Goal: Complete application form

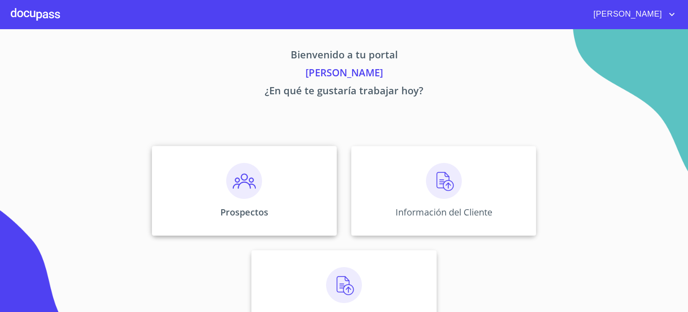
click at [247, 186] on img at bounding box center [244, 181] width 36 height 36
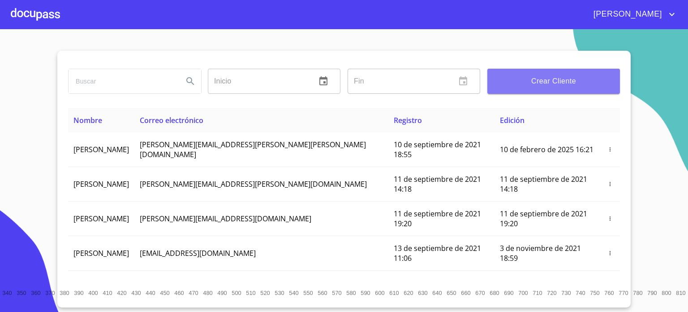
click at [508, 80] on span "Crear Cliente" at bounding box center [554, 81] width 118 height 13
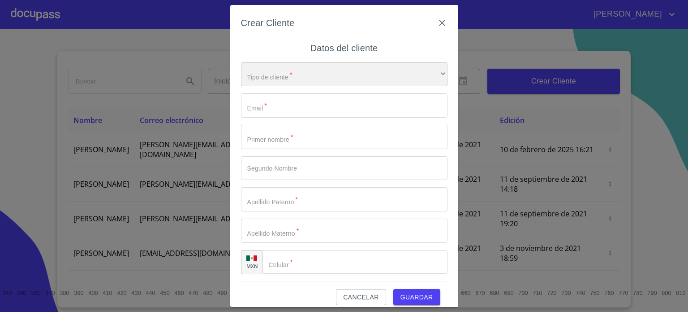
click at [419, 68] on div "​" at bounding box center [344, 74] width 207 height 24
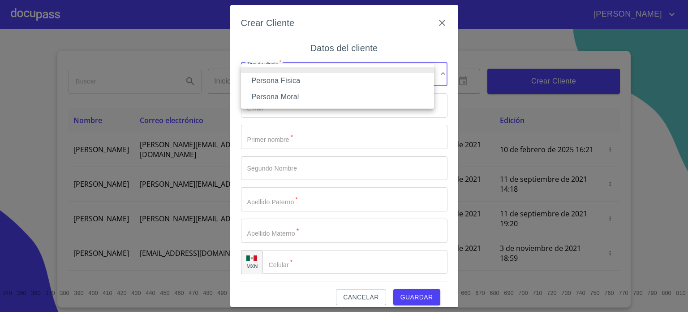
click at [400, 84] on li "Persona Física" at bounding box center [337, 81] width 193 height 16
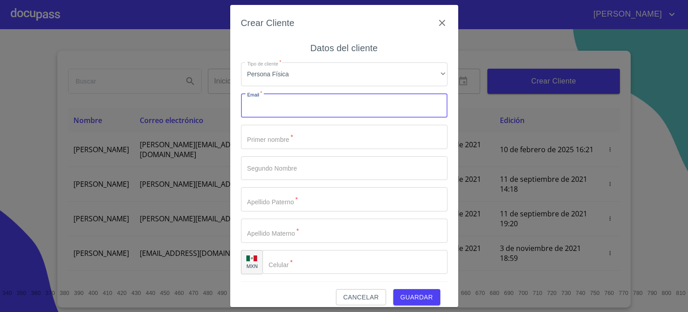
click at [369, 109] on input "Tipo de cliente   *" at bounding box center [344, 105] width 207 height 24
type input "[EMAIL_ADDRESS][DOMAIN_NAME]"
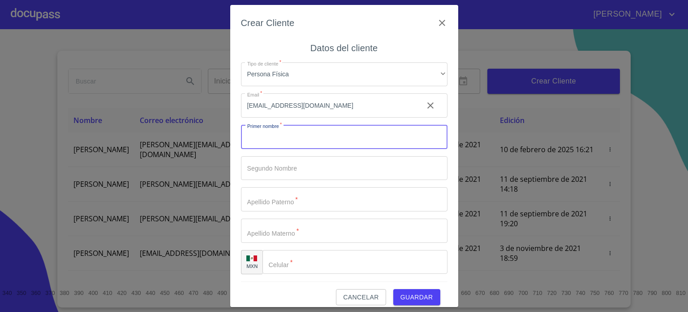
click at [362, 141] on input "Tipo de cliente   *" at bounding box center [344, 137] width 207 height 24
type input "v"
type input "VICTOR"
click at [366, 174] on input "Tipo de cliente   *" at bounding box center [344, 168] width 207 height 24
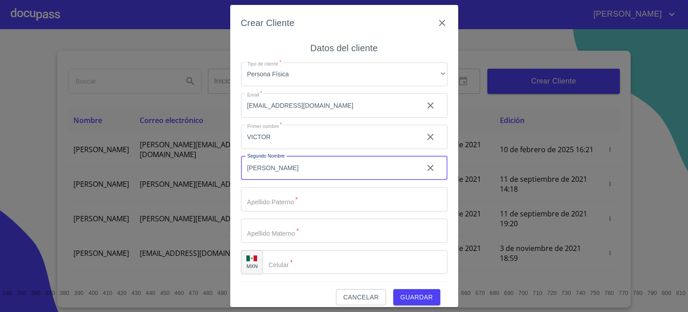
type input "[PERSON_NAME]"
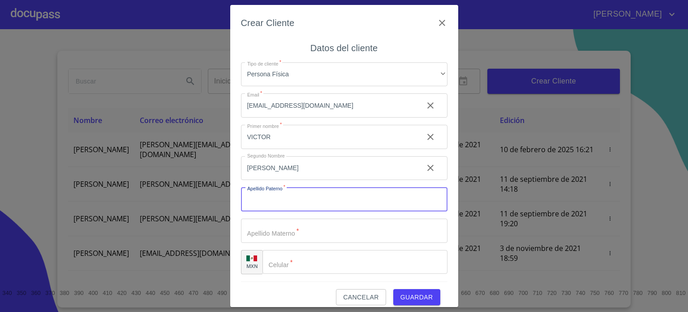
click at [368, 204] on input "Tipo de cliente   *" at bounding box center [344, 199] width 207 height 24
type input "[PERSON_NAME]"
click at [355, 234] on input "Tipo de cliente   *" at bounding box center [344, 230] width 207 height 24
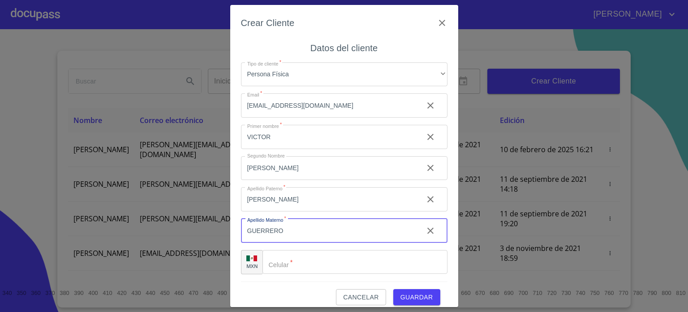
type input "GUERRERO"
click at [324, 261] on input "Tipo de cliente   *" at bounding box center [355, 262] width 185 height 24
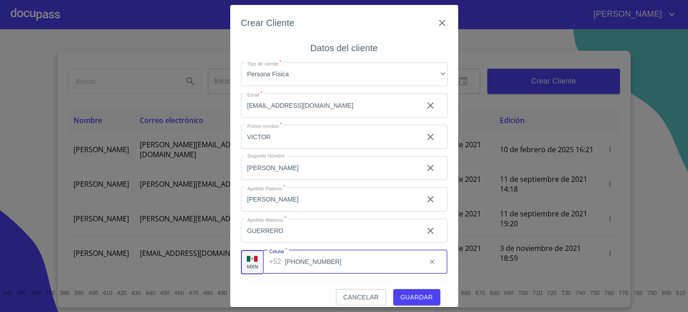
type input "[PHONE_NUMBER]"
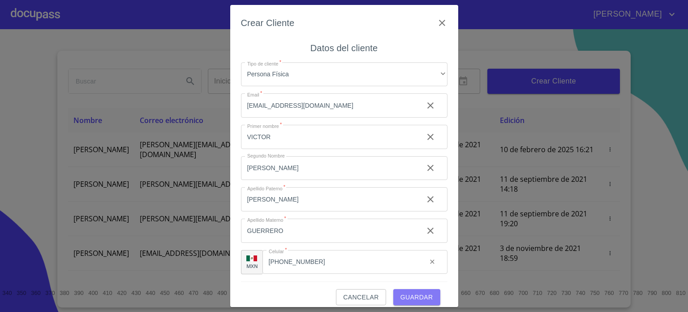
click at [403, 298] on span "Guardar" at bounding box center [417, 296] width 33 height 11
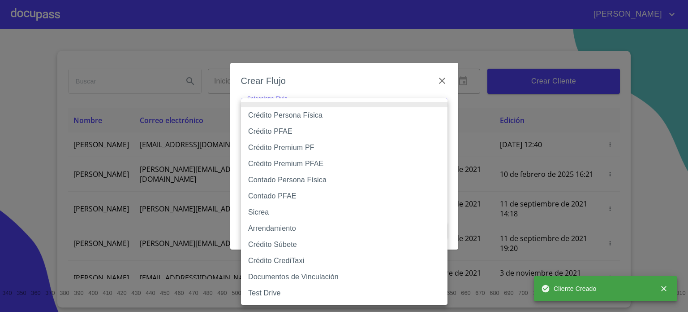
click at [396, 115] on body "[PERSON_NAME] ​ Fin ​ Crear Cliente Nombre Correo electrónico Registro Edición …" at bounding box center [344, 156] width 688 height 312
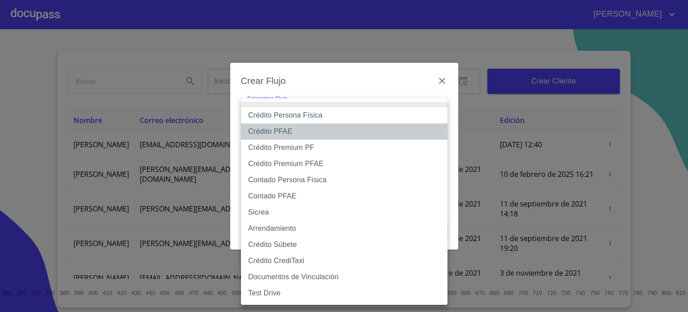
click at [358, 135] on li "Crédito PFAE" at bounding box center [344, 131] width 207 height 16
type input "60bfa0150d9865ccc24afd7c"
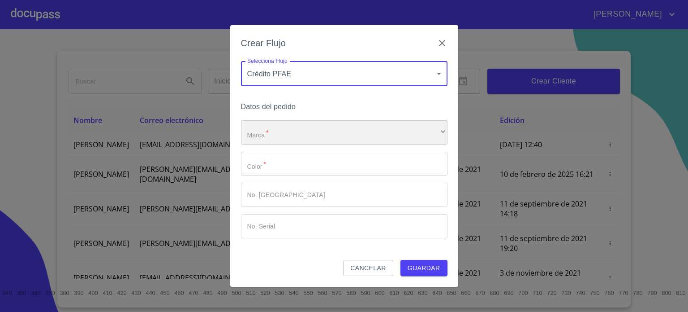
click at [358, 135] on div "​" at bounding box center [344, 132] width 207 height 24
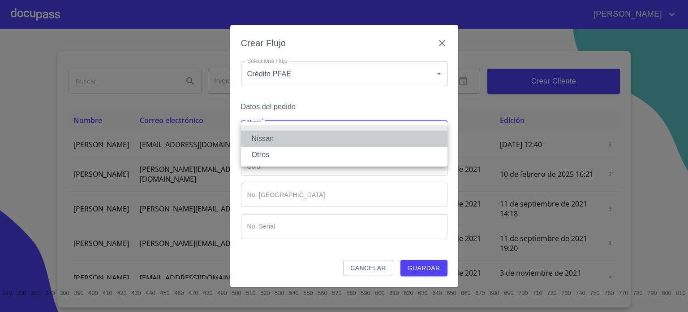
click at [336, 143] on li "Nissan" at bounding box center [344, 138] width 207 height 16
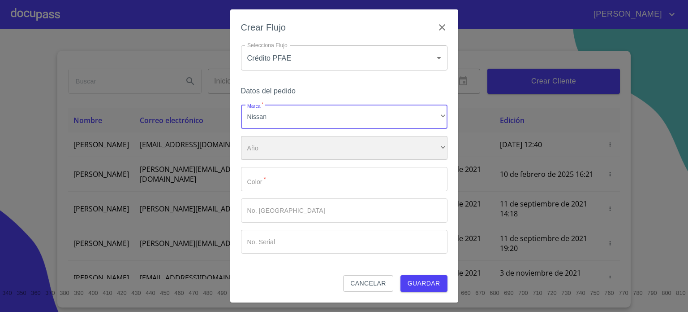
click at [326, 155] on div "​" at bounding box center [344, 148] width 207 height 24
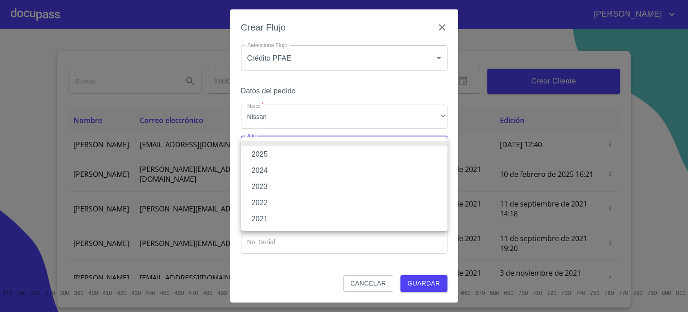
click at [326, 155] on li "2025" at bounding box center [344, 154] width 207 height 16
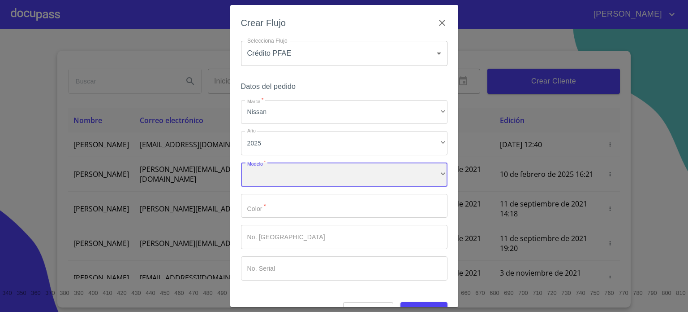
click at [319, 181] on div "​" at bounding box center [344, 174] width 207 height 24
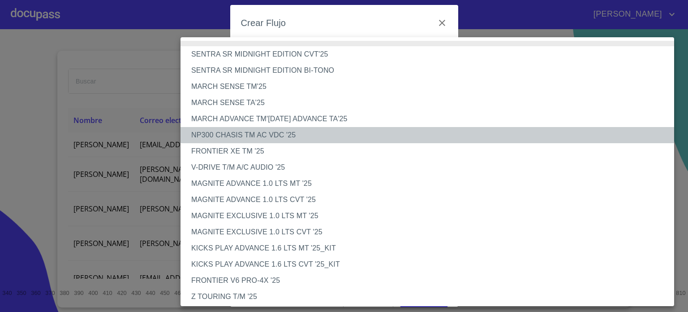
click at [247, 136] on li "NP300 CHASIS TM AC VDC '25" at bounding box center [431, 135] width 501 height 16
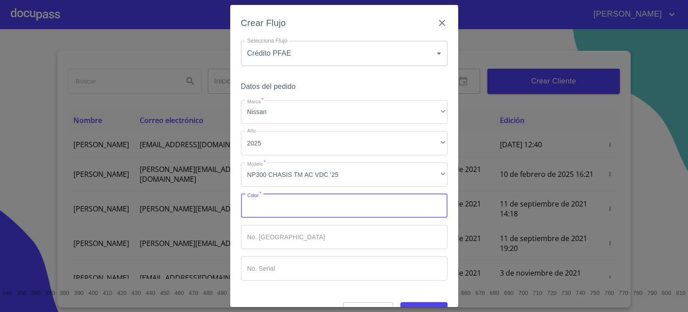
click at [281, 210] on input "Marca   *" at bounding box center [344, 206] width 207 height 24
type input "BLANCO"
click at [317, 236] on input "Marca   *" at bounding box center [344, 237] width 207 height 24
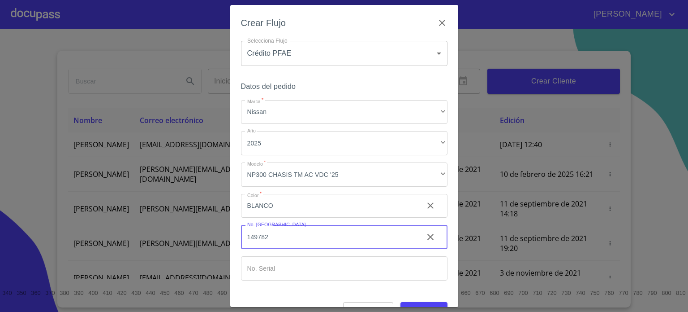
type input "149782"
click at [433, 303] on button "Guardar" at bounding box center [424, 310] width 47 height 17
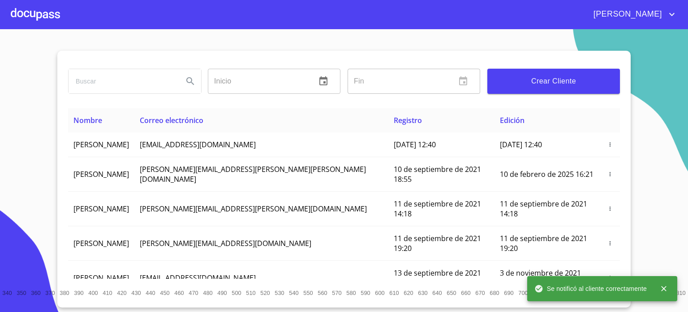
click at [46, 19] on div at bounding box center [35, 14] width 49 height 29
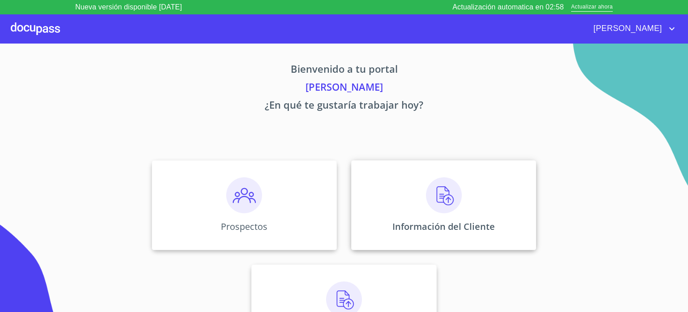
click at [436, 196] on img at bounding box center [444, 195] width 36 height 36
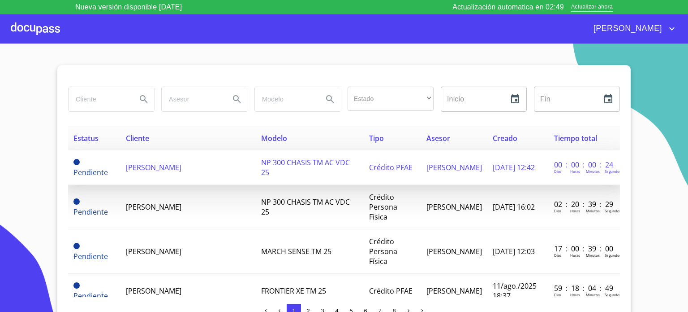
click at [182, 167] on span "[PERSON_NAME]" at bounding box center [154, 167] width 56 height 10
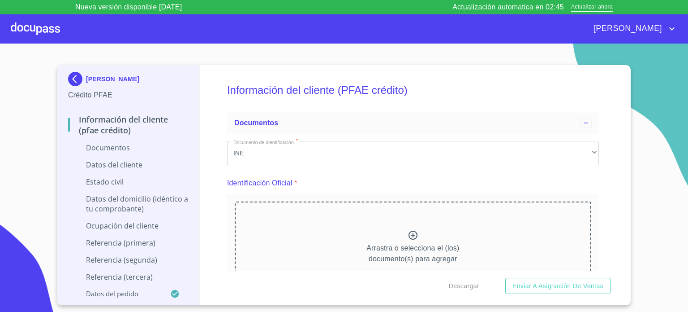
click at [410, 237] on icon at bounding box center [413, 234] width 11 height 11
click at [410, 234] on icon at bounding box center [413, 234] width 9 height 9
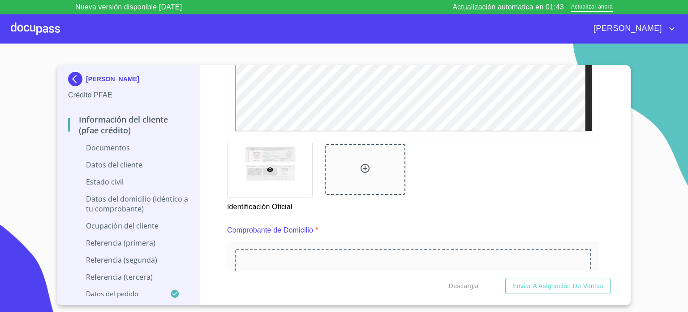
scroll to position [418, 0]
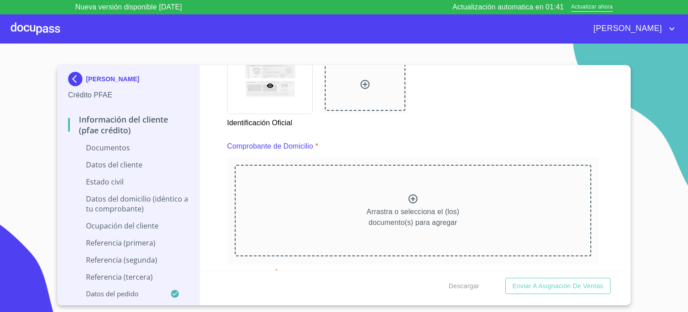
click at [412, 198] on icon at bounding box center [413, 198] width 11 height 11
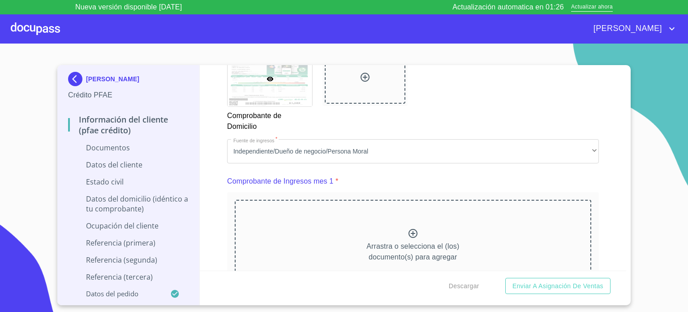
scroll to position [813, 0]
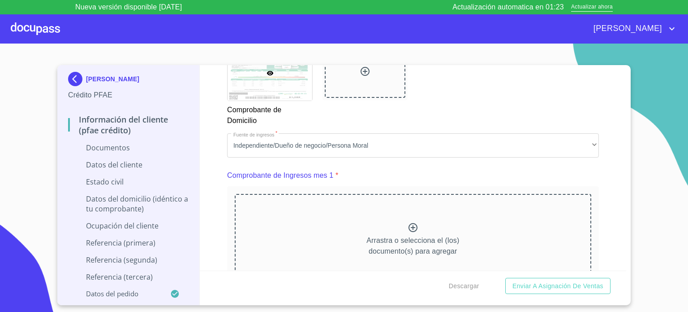
click at [409, 226] on icon at bounding box center [413, 227] width 11 height 11
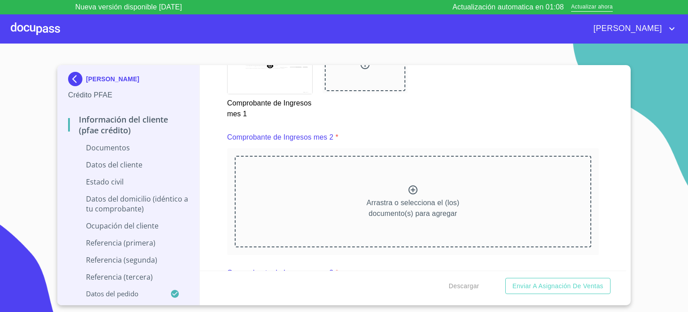
scroll to position [1273, 0]
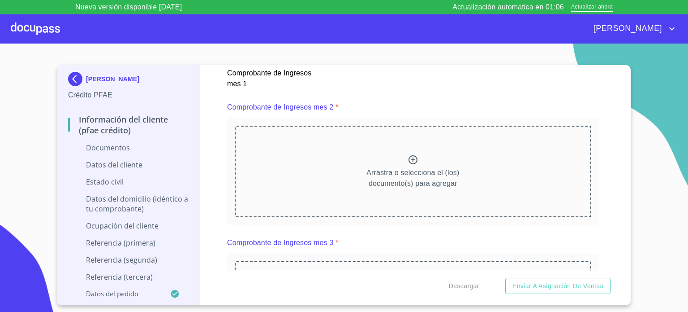
click at [413, 160] on icon at bounding box center [413, 159] width 11 height 11
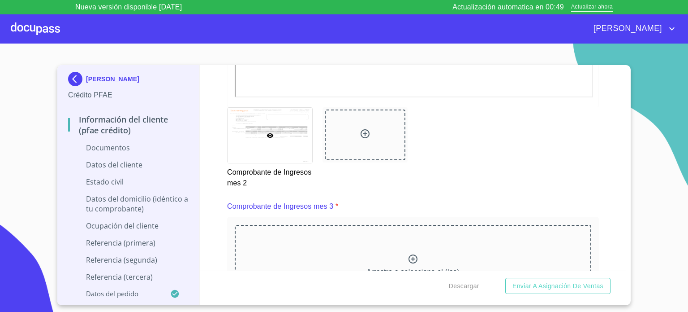
scroll to position [1608, 0]
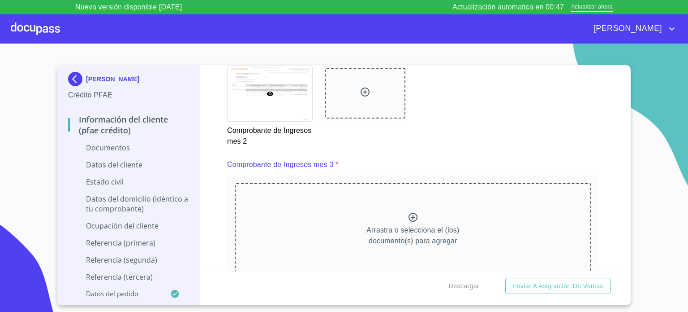
click at [409, 215] on icon at bounding box center [413, 216] width 9 height 9
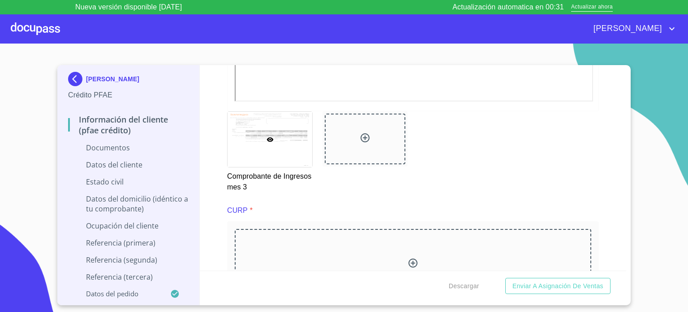
scroll to position [2020, 0]
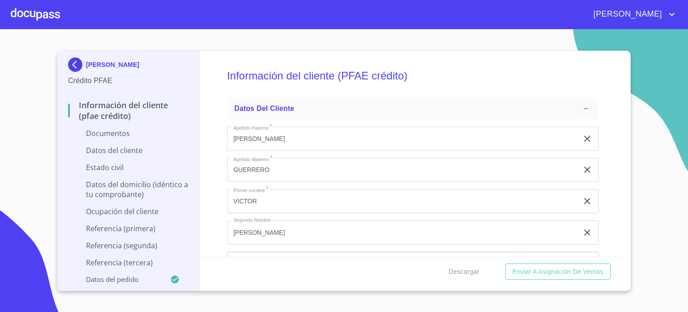
click at [135, 134] on p "Documentos" at bounding box center [128, 133] width 121 height 10
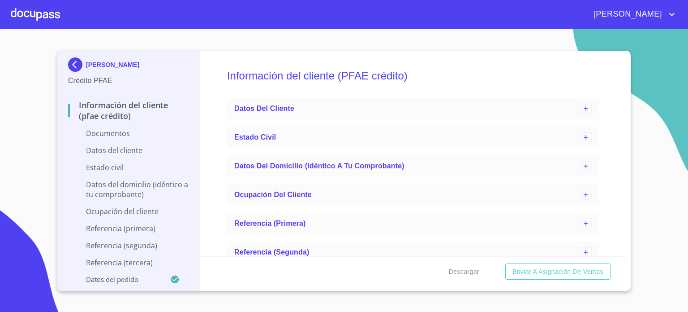
click at [122, 112] on p "Información del cliente (PFAE crédito)" at bounding box center [128, 111] width 121 height 22
click at [111, 136] on p "Documentos" at bounding box center [128, 133] width 121 height 10
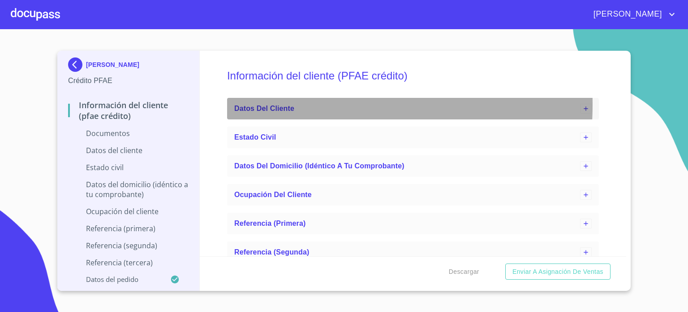
click at [290, 104] on span "Datos del cliente" at bounding box center [264, 108] width 60 height 8
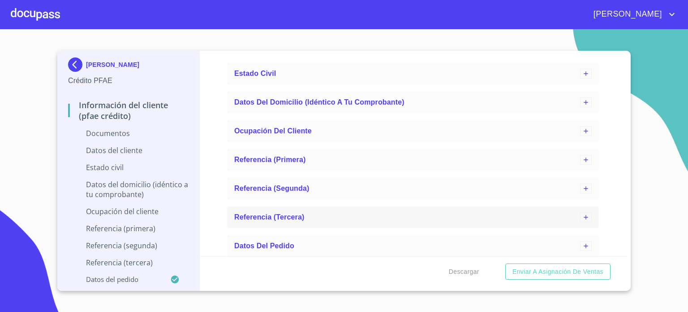
scroll to position [2765, 0]
click at [127, 136] on p "Documentos" at bounding box center [128, 133] width 121 height 10
click at [114, 136] on p "Documentos" at bounding box center [128, 133] width 121 height 10
click at [113, 134] on p "Documentos" at bounding box center [128, 133] width 121 height 10
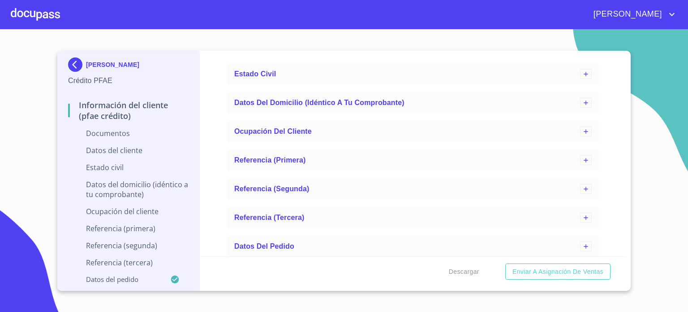
click at [113, 112] on p "Información del cliente (PFAE crédito)" at bounding box center [128, 111] width 121 height 22
click at [106, 128] on div "Información del cliente (PFAE crédito)" at bounding box center [128, 114] width 121 height 29
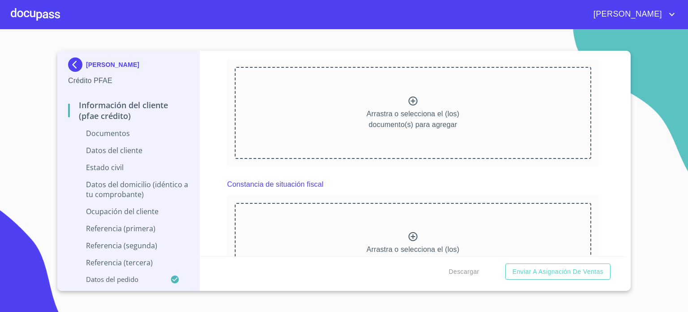
scroll to position [2072, 0]
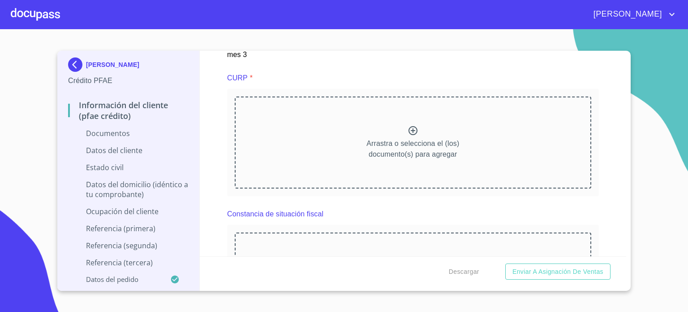
click at [409, 126] on icon at bounding box center [413, 130] width 9 height 9
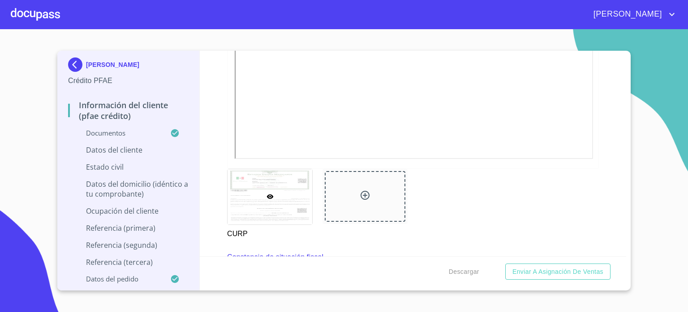
scroll to position [2347, 0]
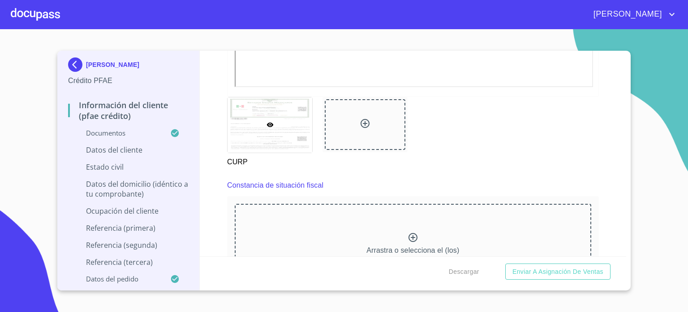
click at [409, 233] on icon at bounding box center [413, 237] width 11 height 11
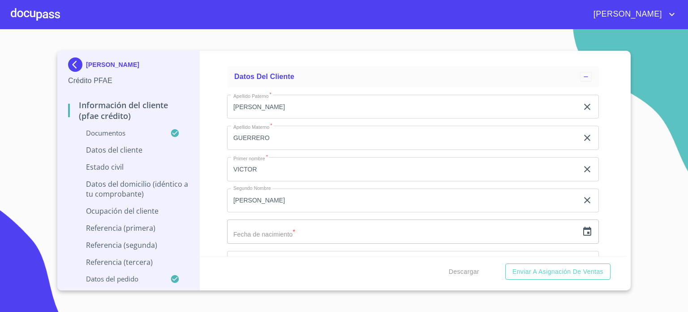
scroll to position [2890, 0]
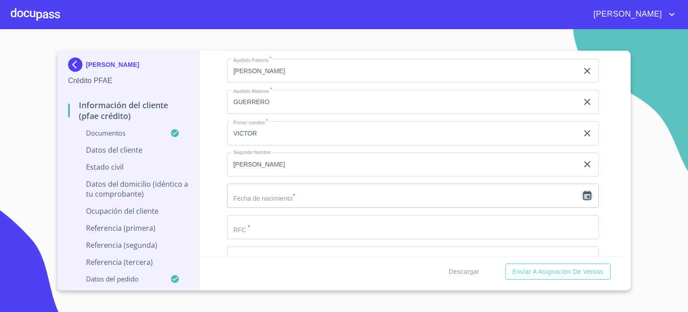
click at [582, 190] on icon "button" at bounding box center [587, 195] width 11 height 11
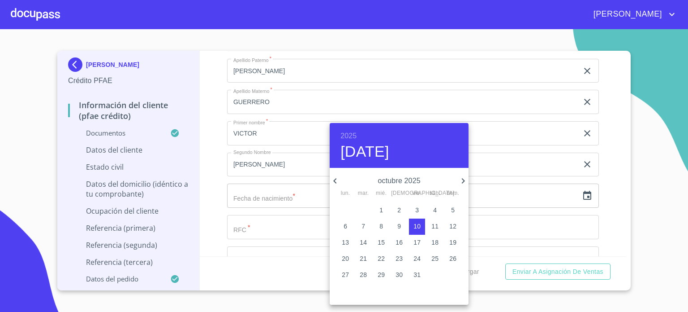
click at [351, 136] on h6 "2025" at bounding box center [349, 136] width 16 height 13
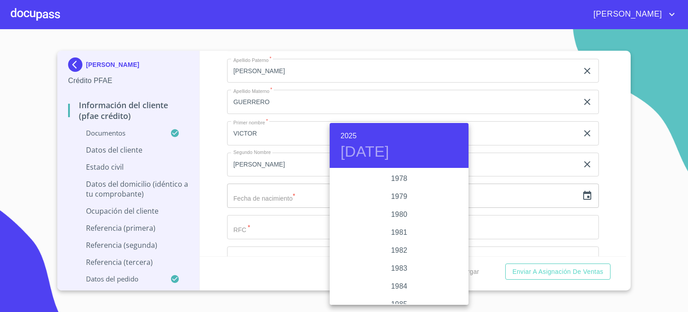
scroll to position [884, 0]
click at [400, 190] on div "1975" at bounding box center [399, 191] width 139 height 18
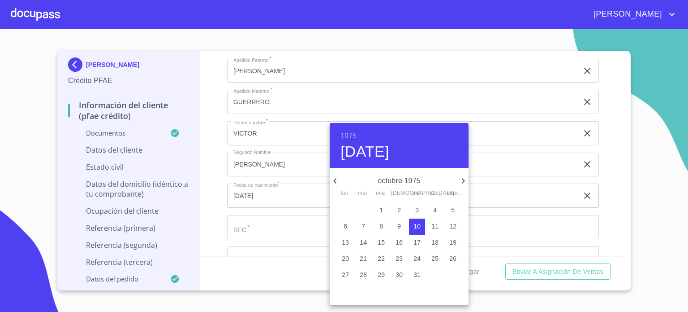
click at [335, 181] on icon "button" at bounding box center [334, 180] width 3 height 5
click at [403, 227] on span "10" at bounding box center [399, 225] width 16 height 9
type input "10 de jul. de 1975"
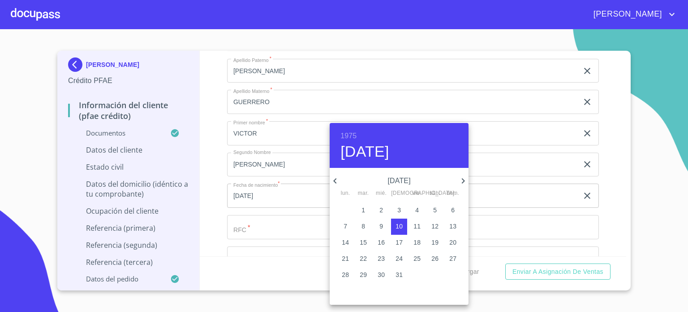
click at [537, 214] on div at bounding box center [344, 156] width 688 height 312
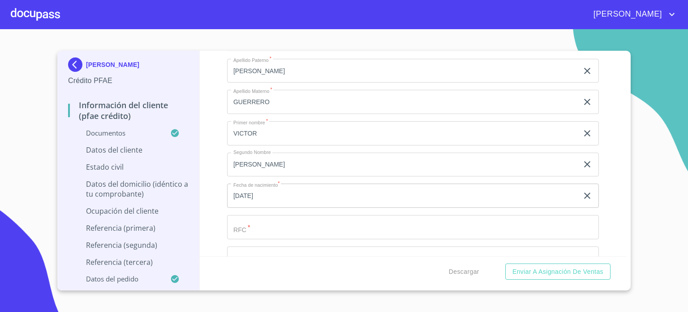
click at [315, 222] on input "Documento de identificación.   *" at bounding box center [413, 227] width 372 height 24
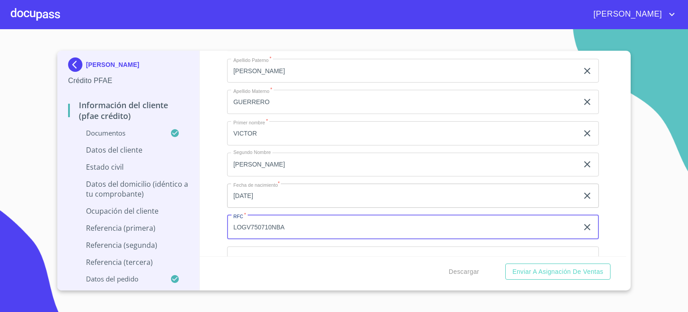
type input "LOGV750710NBA"
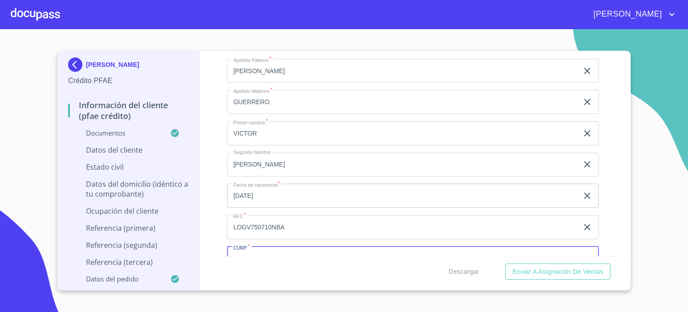
click at [277, 250] on input "Documento de identificación.   *" at bounding box center [413, 258] width 372 height 24
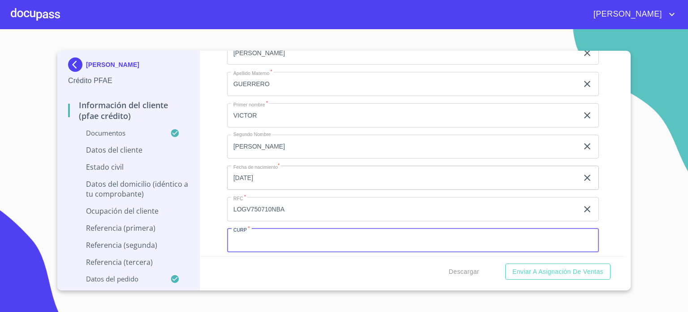
scroll to position [2933, 0]
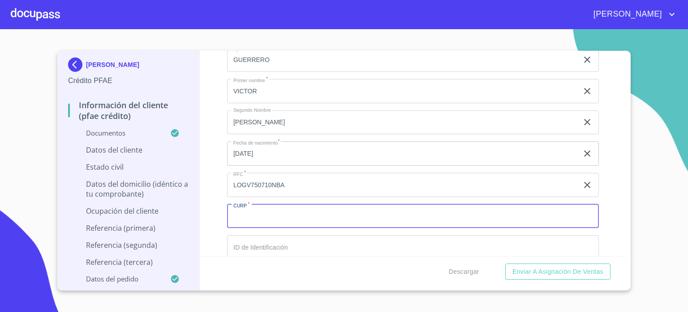
click at [354, 210] on input "Documento de identificación.   *" at bounding box center [413, 216] width 372 height 24
paste input "LOGV750710HJCPRC02"
click at [354, 210] on input "LOGV750710HJCPRC02" at bounding box center [402, 216] width 351 height 24
type input "LOGV750710HJCPRC02"
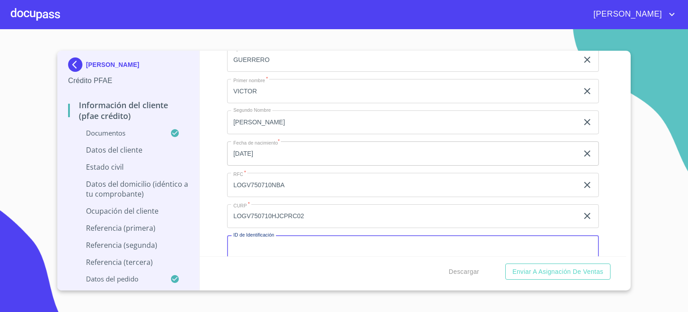
click at [345, 235] on input "Documento de identificación.   *" at bounding box center [413, 247] width 372 height 24
click at [256, 236] on input "Documento de identificación.   *" at bounding box center [413, 247] width 372 height 24
type input "2640670012"
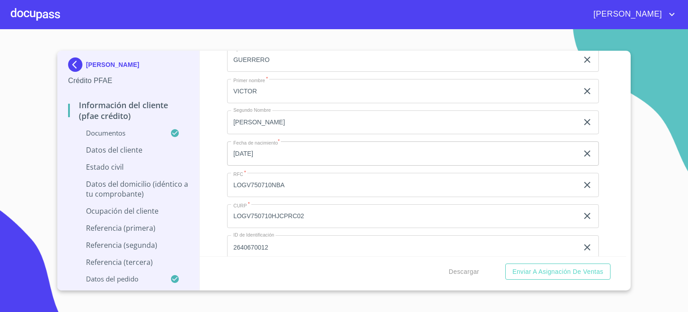
click at [623, 256] on div "Descargar Enviar a Asignación de Ventas" at bounding box center [413, 271] width 427 height 30
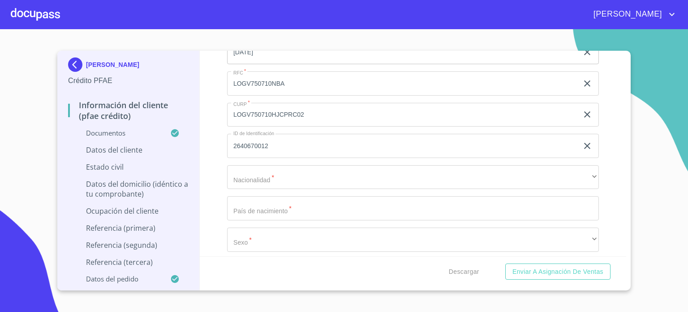
scroll to position [3094, 0]
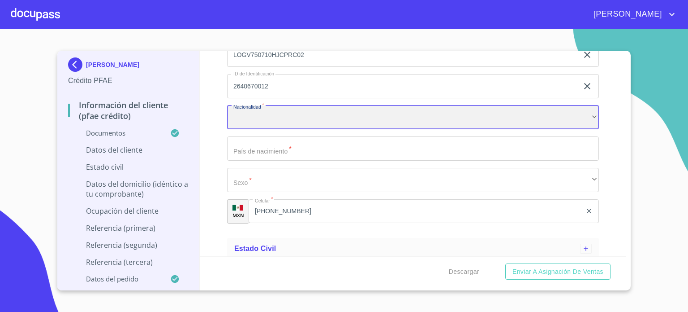
click at [349, 120] on div "​" at bounding box center [413, 117] width 372 height 24
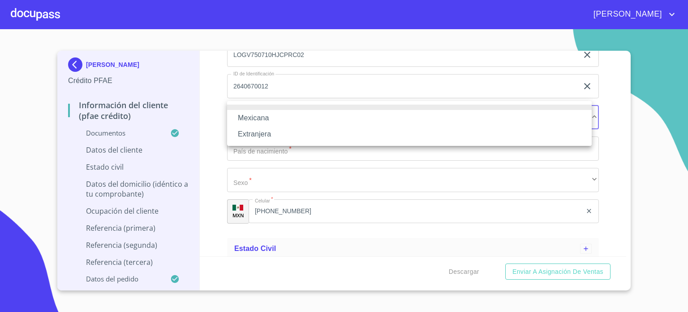
click at [317, 121] on li "Mexicana" at bounding box center [409, 118] width 365 height 16
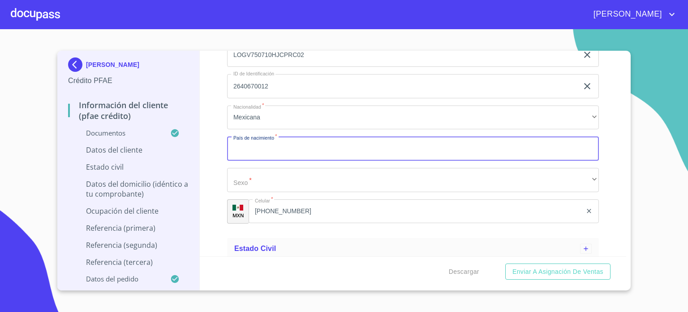
click at [303, 136] on input "Documento de identificación.   *" at bounding box center [413, 148] width 372 height 24
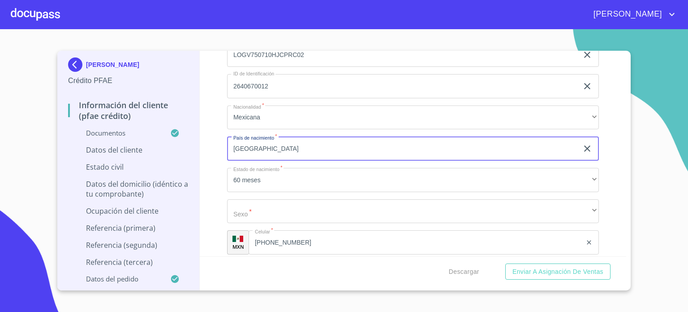
type input "MEXICO"
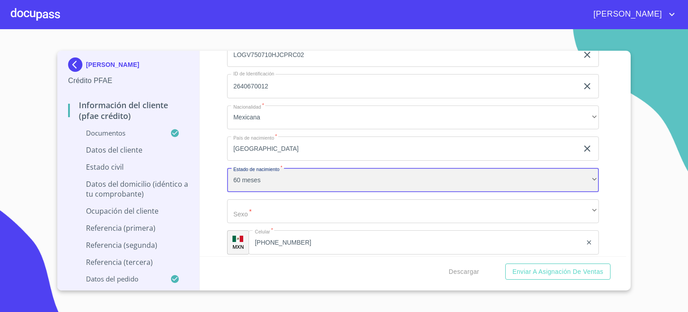
click at [286, 172] on div "60 meses" at bounding box center [413, 180] width 372 height 24
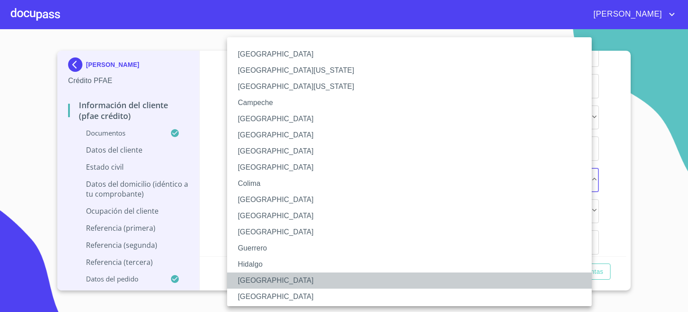
click at [249, 280] on li "Jalisco" at bounding box center [413, 280] width 372 height 16
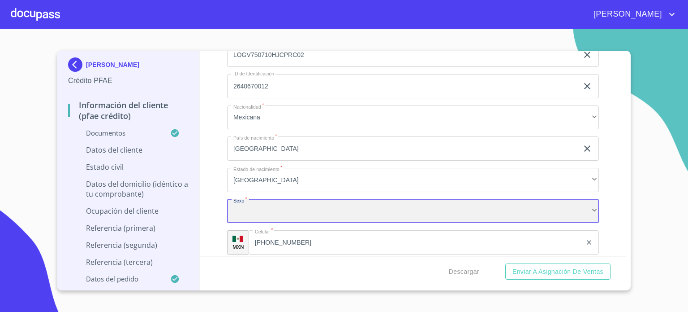
click at [257, 206] on div "​" at bounding box center [413, 211] width 372 height 24
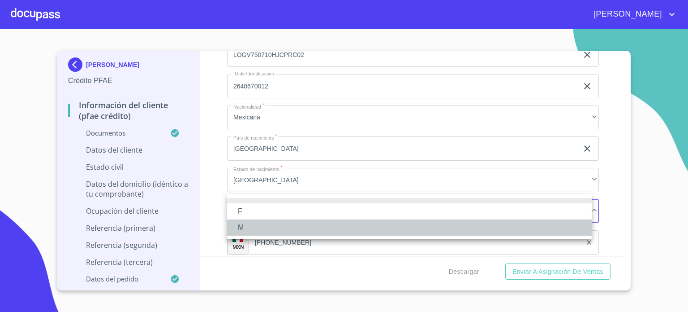
click at [254, 227] on li "M" at bounding box center [409, 227] width 365 height 16
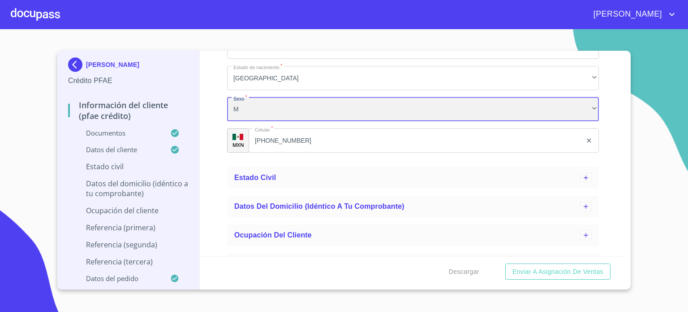
scroll to position [3237, 0]
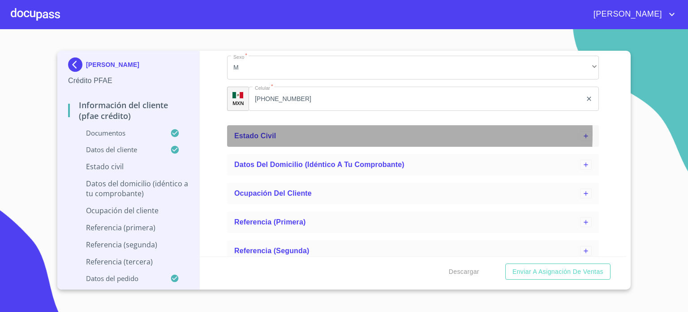
click at [312, 130] on div "Estado Civil" at bounding box center [407, 135] width 346 height 11
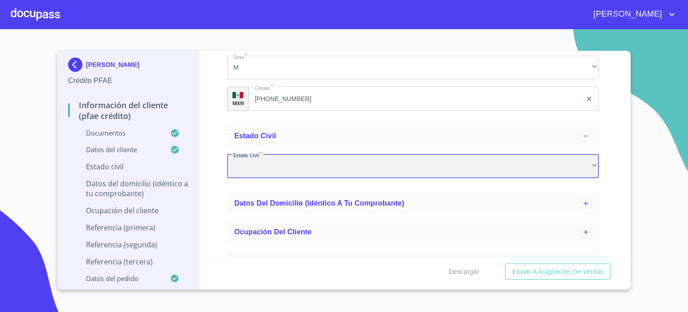
click at [287, 163] on div "​" at bounding box center [413, 166] width 372 height 24
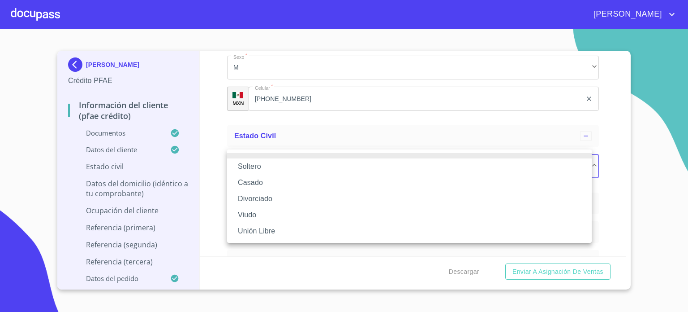
click at [268, 185] on li "Casado" at bounding box center [409, 182] width 365 height 16
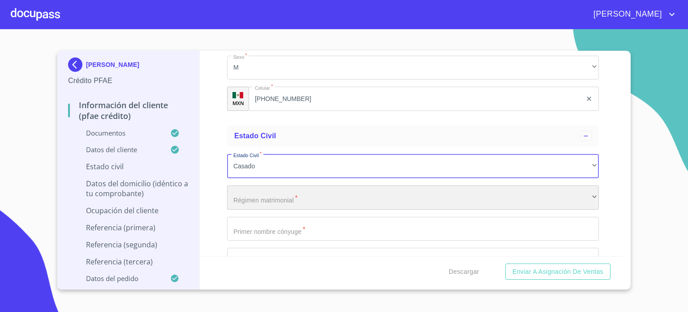
click at [278, 192] on div "​" at bounding box center [413, 197] width 372 height 24
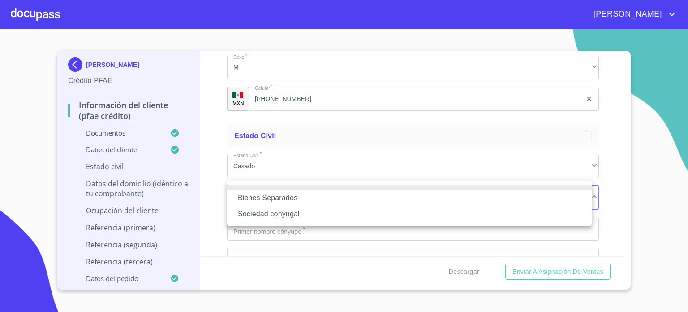
click at [317, 250] on div at bounding box center [344, 156] width 688 height 312
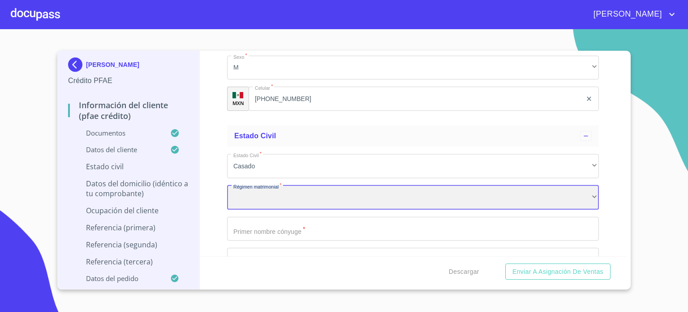
click at [265, 191] on div "​" at bounding box center [413, 197] width 372 height 24
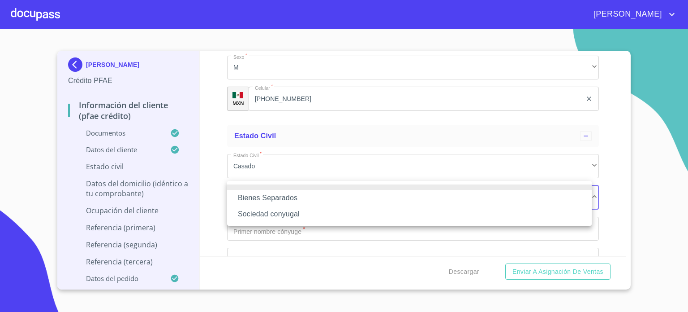
click at [262, 212] on li "Sociedad conyugal" at bounding box center [409, 214] width 365 height 16
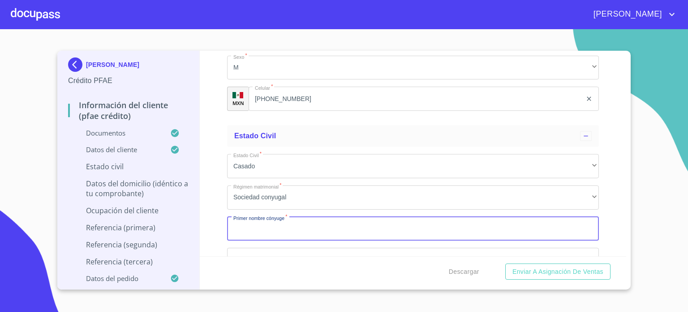
click at [269, 225] on input "Documento de identificación.   *" at bounding box center [413, 228] width 372 height 24
type input "OLIVIA"
click at [273, 248] on input "Documento de identificación.   *" at bounding box center [413, 259] width 372 height 24
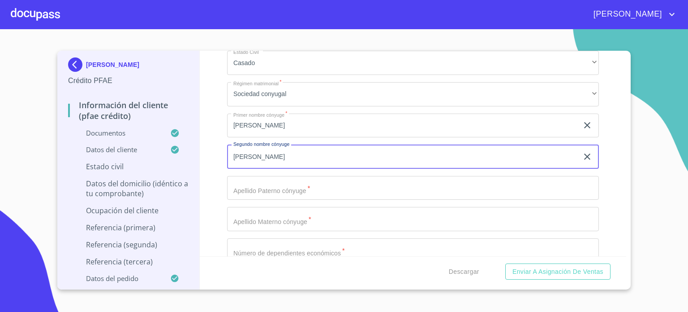
scroll to position [3400, 0]
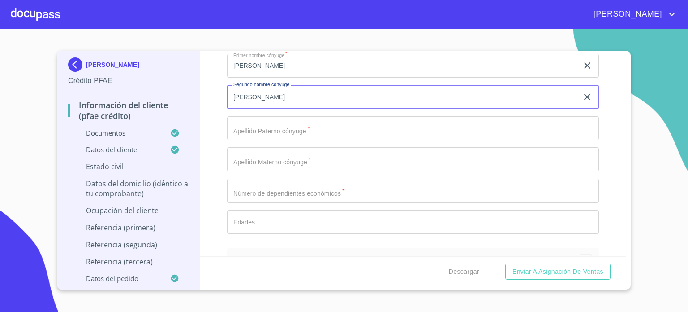
type input "GABRIELA"
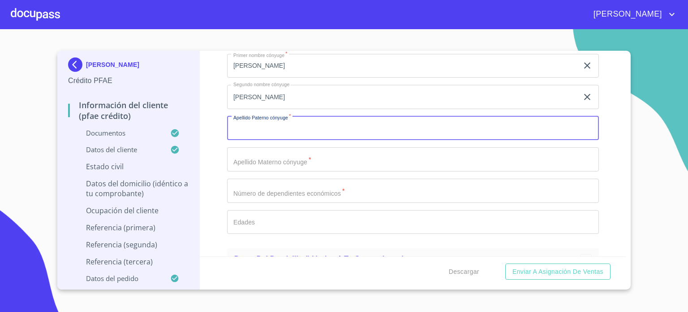
click at [292, 116] on input "Documento de identificación.   *" at bounding box center [413, 128] width 372 height 24
type input "CAYEROS"
click at [296, 150] on input "Documento de identificación.   *" at bounding box center [413, 159] width 372 height 24
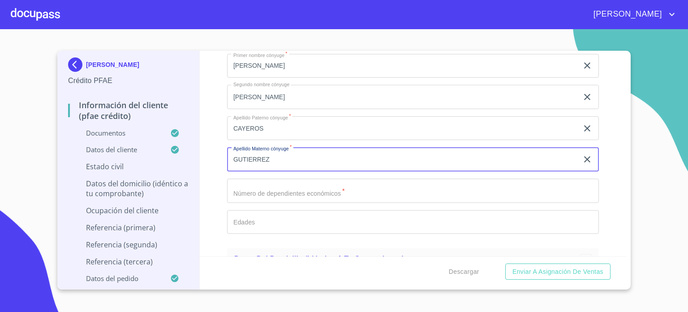
type input "GUTIERREZ"
click at [296, 178] on input "Documento de identificación.   *" at bounding box center [413, 190] width 372 height 24
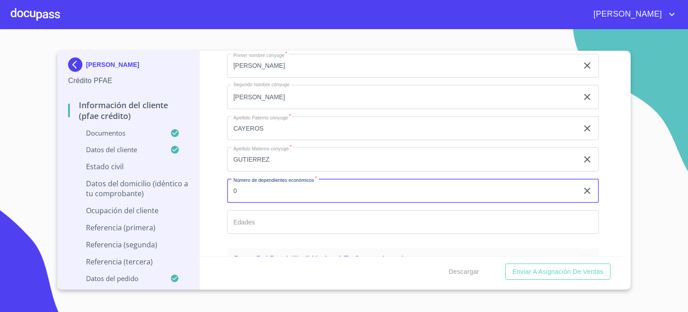
type input "0"
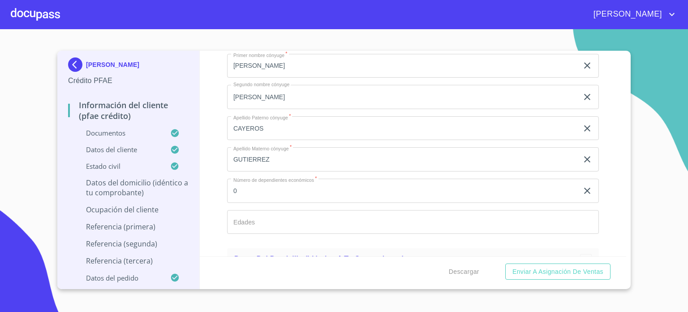
click at [627, 253] on div "VICTOR MANUEL LOPEZ GUERRERO Crédito PFAE Información del cliente (PFAE crédito…" at bounding box center [344, 170] width 574 height 238
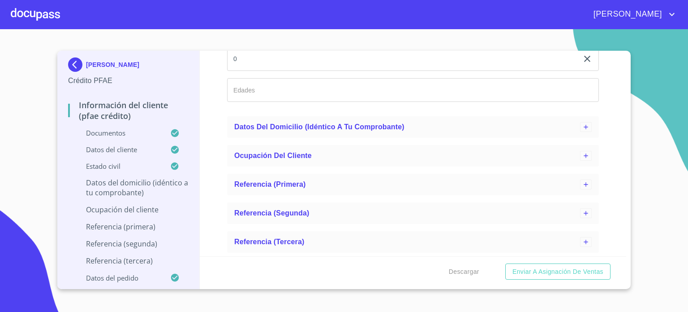
scroll to position [3555, 0]
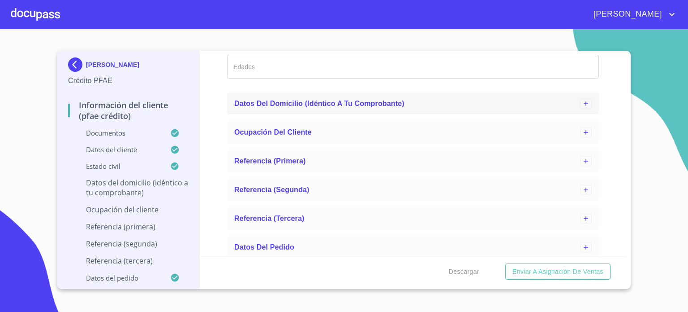
click at [298, 100] on span "Datos del domicilio (idéntico a tu comprobante)" at bounding box center [319, 104] width 170 height 8
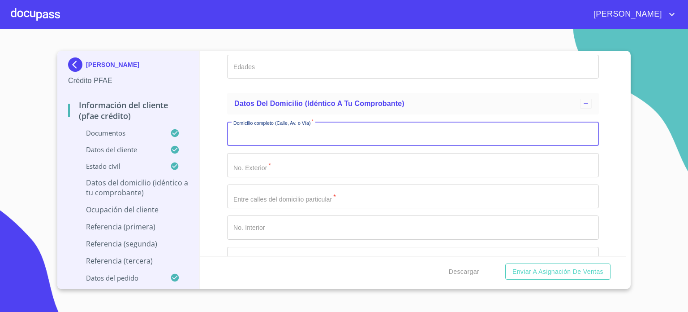
click at [281, 135] on input "Documento de identificación.   *" at bounding box center [413, 133] width 372 height 24
type input "RINC DE LOS TULIPANES"
click at [307, 159] on input "Documento de identificación.   *" at bounding box center [413, 165] width 372 height 24
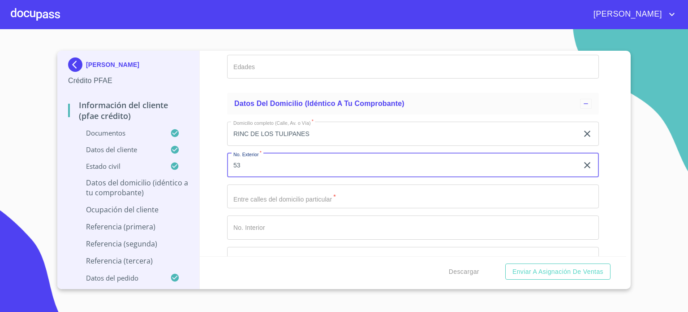
type input "53"
click at [298, 187] on input "Documento de identificación.   *" at bounding box center [413, 196] width 372 height 24
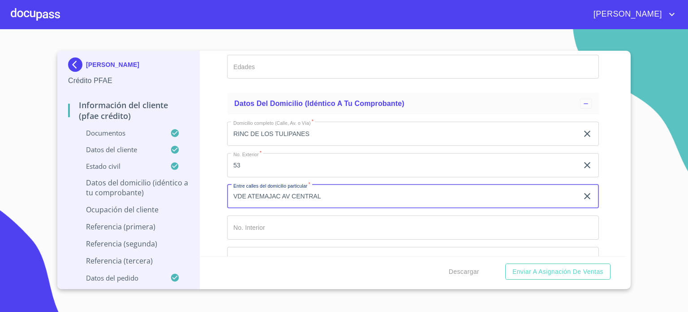
type input "VDE ATEMAJAC AV CENTRAL"
click at [284, 224] on input "Documento de identificación.   *" at bounding box center [413, 227] width 372 height 24
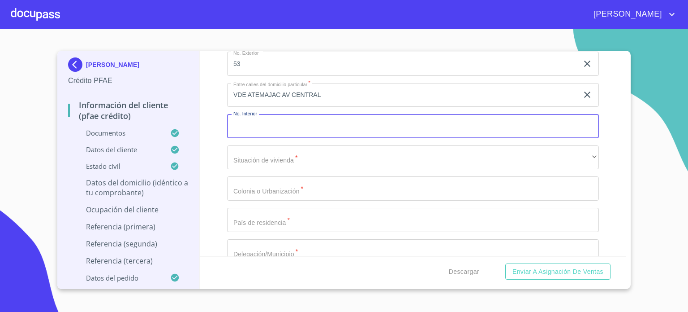
scroll to position [3668, 0]
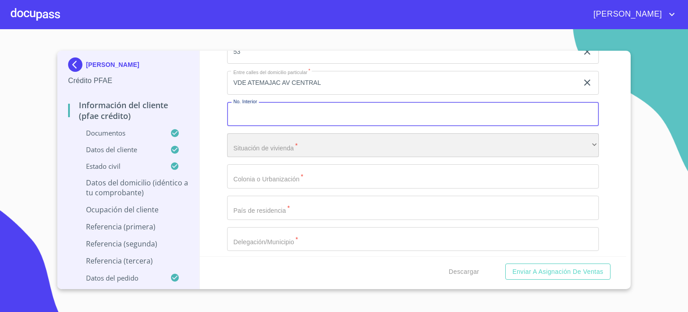
click at [268, 138] on div "​" at bounding box center [413, 145] width 372 height 24
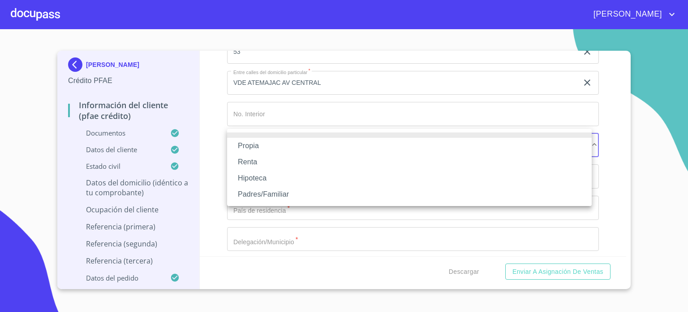
click at [268, 147] on li "Propia" at bounding box center [409, 146] width 365 height 16
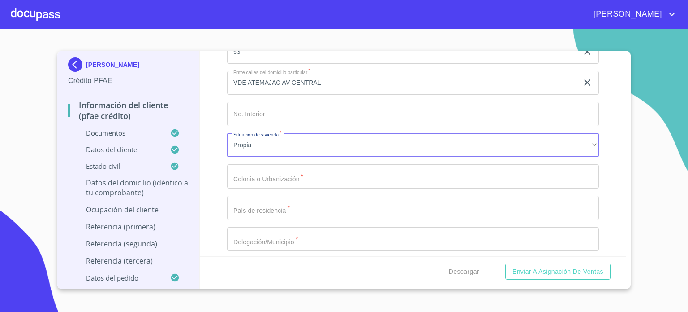
click at [269, 174] on input "Documento de identificación.   *" at bounding box center [413, 176] width 372 height 24
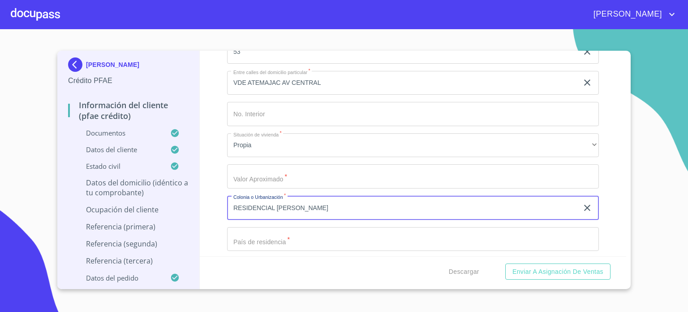
type input "RESIDENCIAL DEL VALLE"
click at [276, 236] on input "Documento de identificación.   *" at bounding box center [413, 239] width 372 height 24
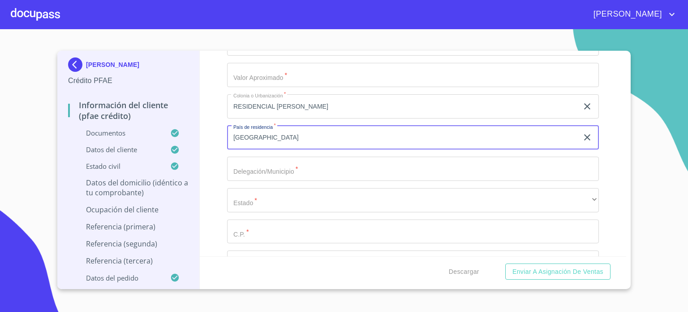
scroll to position [3812, 0]
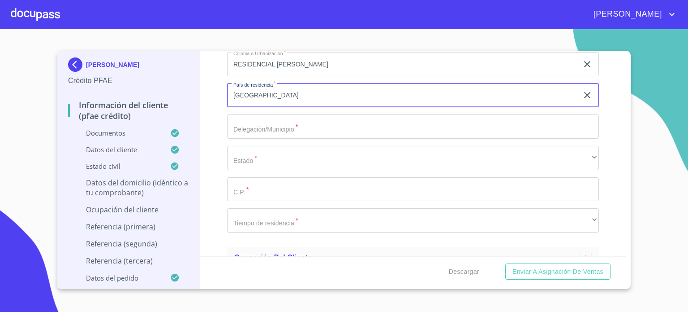
type input "MEXICO"
click at [238, 121] on input "Documento de identificación.   *" at bounding box center [413, 126] width 372 height 24
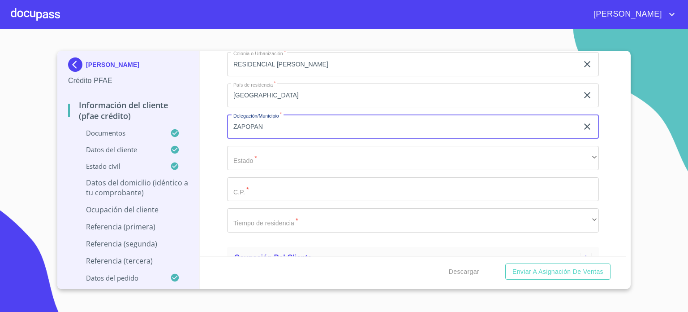
type input "ZAPOPAN"
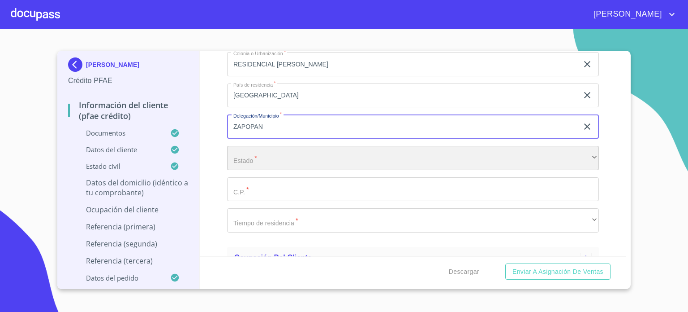
click at [280, 157] on div "​" at bounding box center [413, 158] width 372 height 24
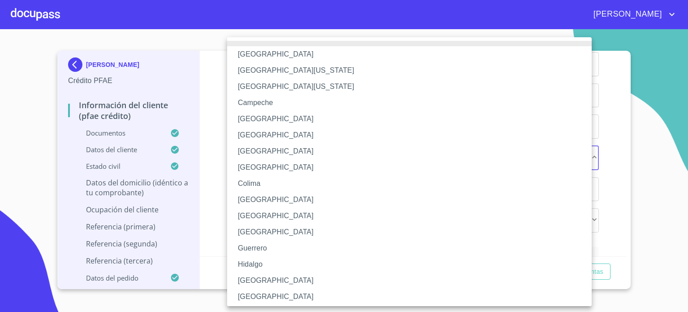
click at [266, 280] on li "Jalisco" at bounding box center [413, 280] width 372 height 16
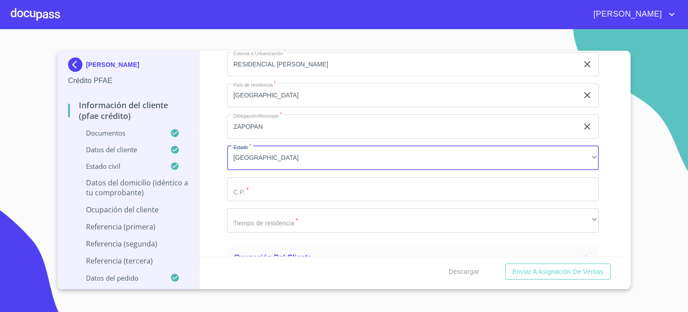
click at [279, 186] on input "Documento de identificación.   *" at bounding box center [413, 189] width 372 height 24
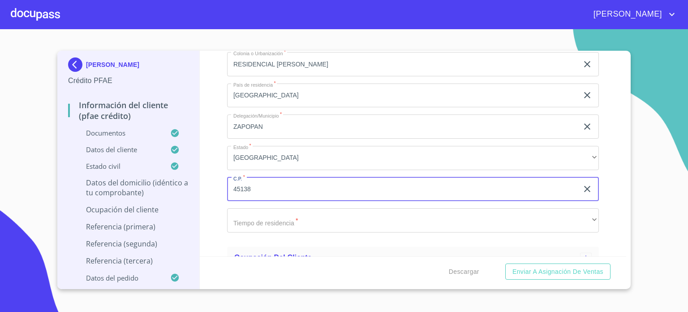
type input "45138"
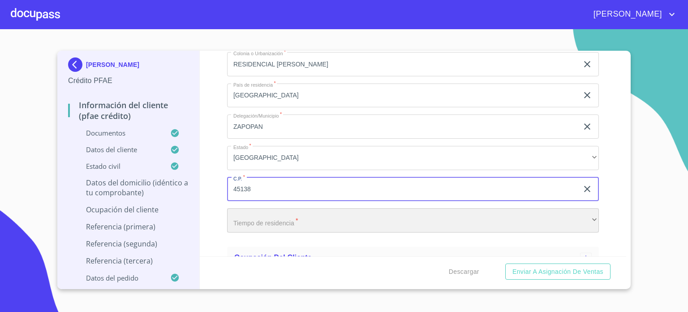
click at [283, 218] on div "​" at bounding box center [413, 220] width 372 height 24
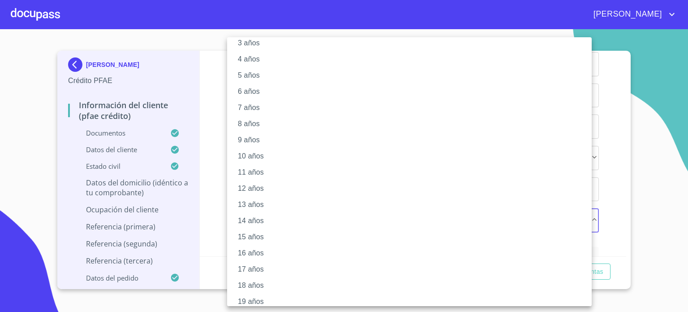
scroll to position [82, 0]
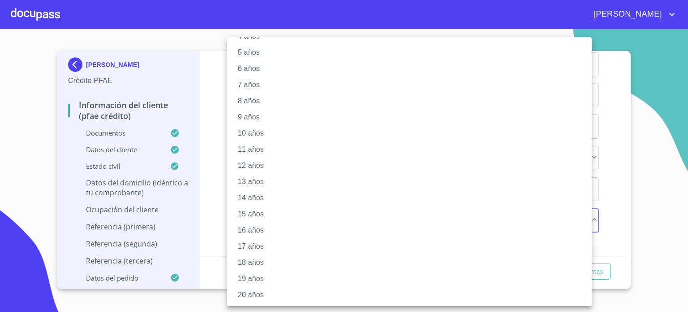
click at [258, 260] on li "18 años" at bounding box center [413, 262] width 372 height 16
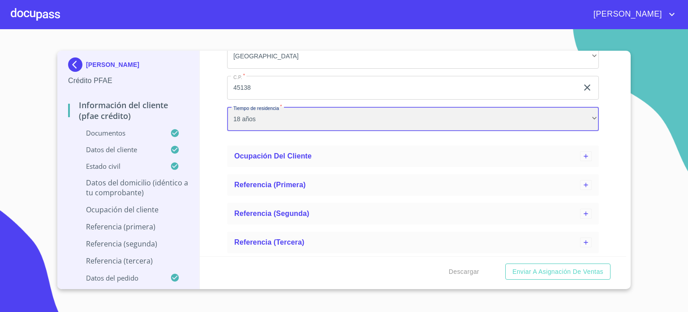
scroll to position [3936, 0]
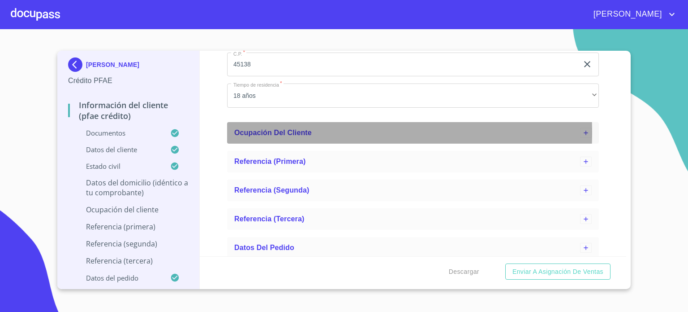
click at [295, 129] on span "Ocupación del Cliente" at bounding box center [273, 133] width 78 height 8
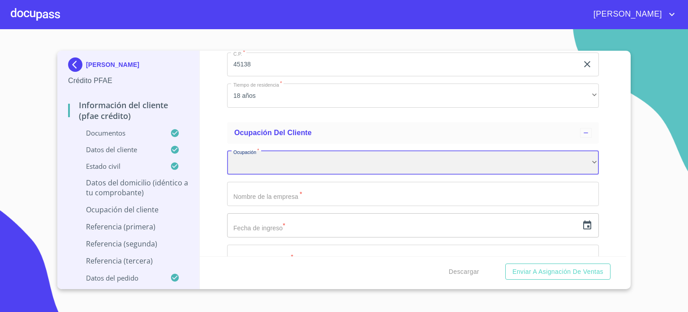
click at [278, 160] on div "​" at bounding box center [413, 163] width 372 height 24
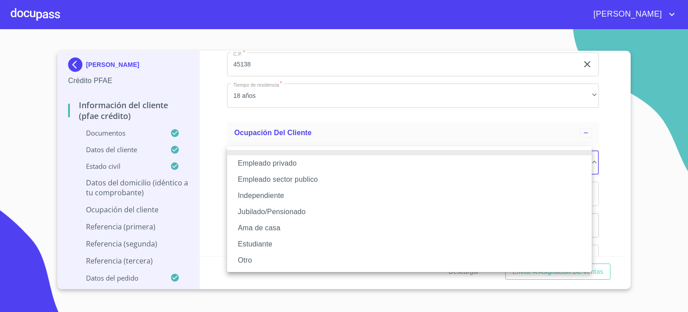
click at [287, 199] on li "Independiente" at bounding box center [409, 195] width 365 height 16
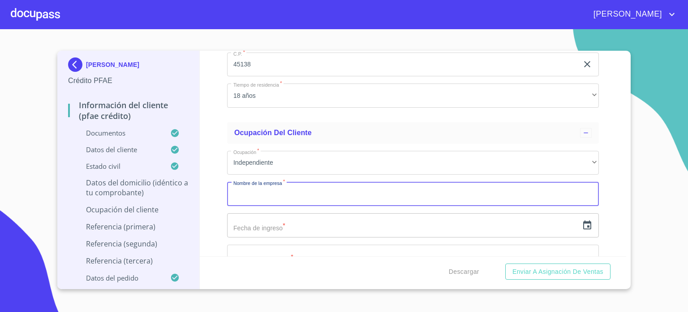
click at [287, 193] on input "Documento de identificación.   *" at bounding box center [413, 194] width 372 height 24
type input "VICTOR MANUEL LOPEZ GUERRERO"
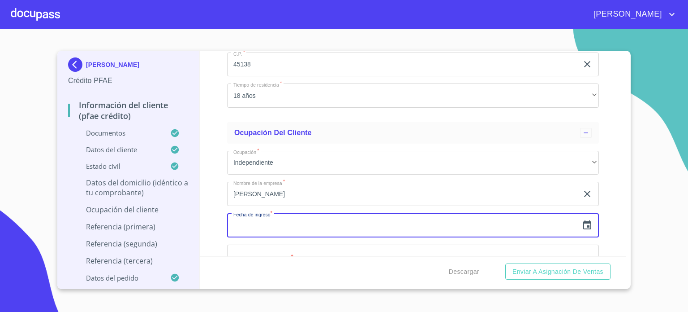
click at [284, 222] on input "text" at bounding box center [402, 225] width 351 height 24
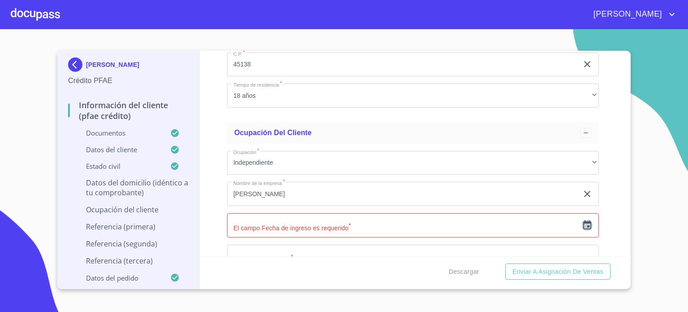
click at [582, 220] on icon "button" at bounding box center [587, 225] width 11 height 11
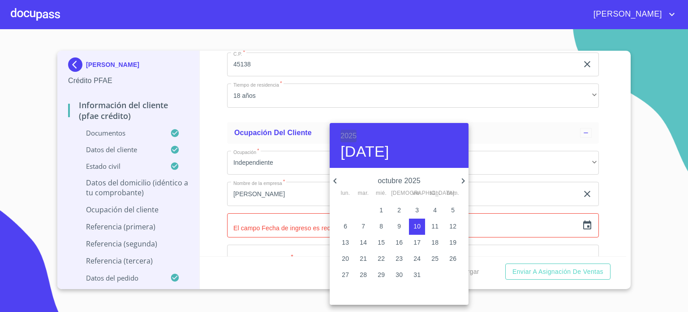
click at [345, 132] on h6 "2025" at bounding box center [349, 136] width 16 height 13
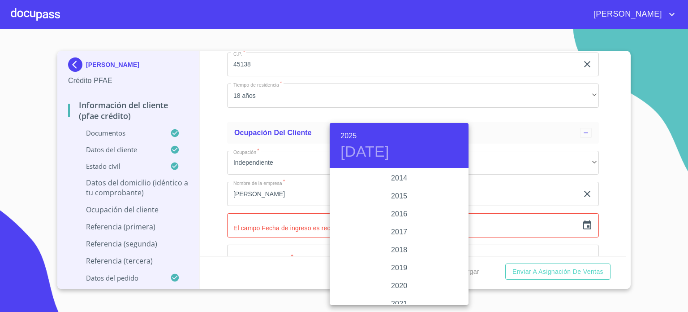
scroll to position [1590, 0]
click at [394, 199] on div "2015" at bounding box center [399, 202] width 139 height 18
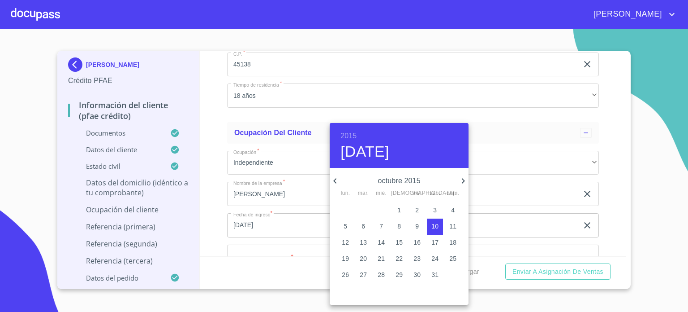
click at [334, 182] on icon "button" at bounding box center [335, 180] width 11 height 11
click at [386, 212] on span "1" at bounding box center [381, 209] width 16 height 9
type input "1 de jul. de 2015"
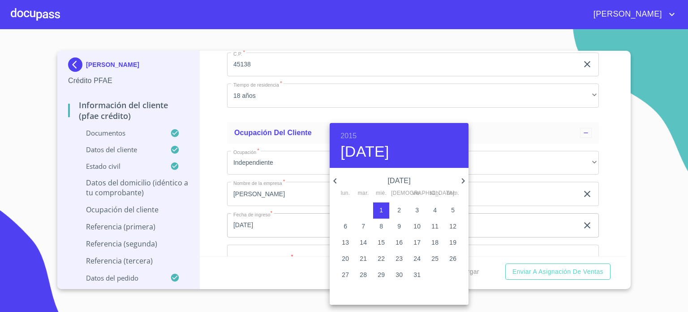
click at [533, 221] on div at bounding box center [344, 156] width 688 height 312
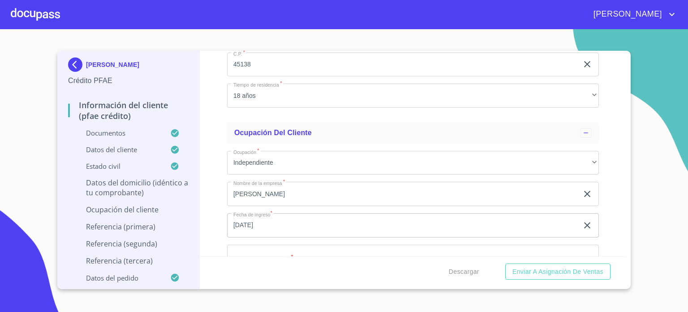
click at [327, 252] on input "Documento de identificación.   *" at bounding box center [413, 256] width 372 height 24
click at [231, 249] on input "CONTRUCCION DE OBRAS DE GENERACION ELECTRICA," at bounding box center [402, 256] width 351 height 24
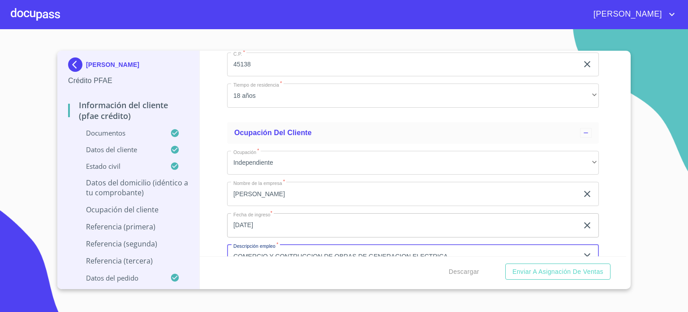
click at [271, 249] on input "COMERCIO Y CONTRUCCION DE OBRAS DE GENERACION ELECTRICA," at bounding box center [402, 256] width 351 height 24
click at [275, 250] on input "COMERCIO Y CONTRUCCION DE OBRAS DE GENERACION ELECTRICA," at bounding box center [402, 256] width 351 height 24
click at [411, 251] on input "CONTRUCCION DE OBRAS DE GENERACION ELECTRICA," at bounding box center [402, 256] width 351 height 24
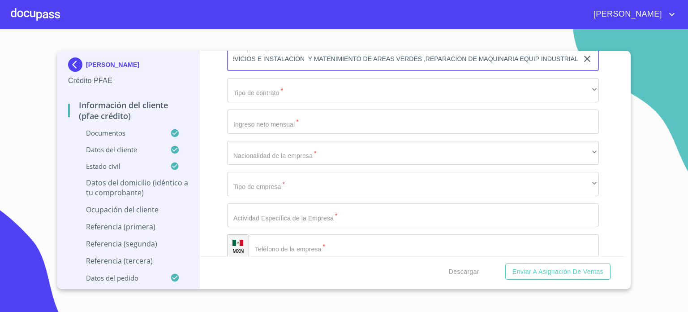
scroll to position [4139, 0]
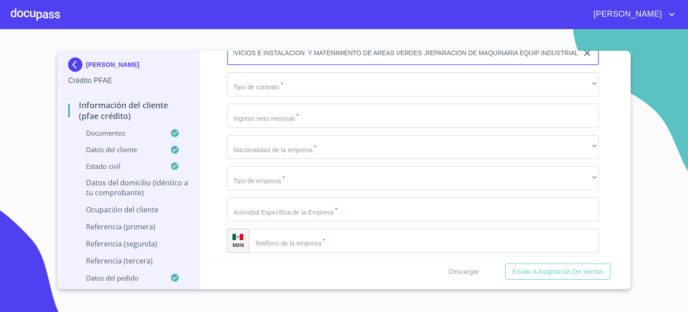
type input "CONTRUCCION DE OBRAS DE GENERACION ELECTRICA COMERCIO DE EQUIPO Y MATERIAL ELEC…"
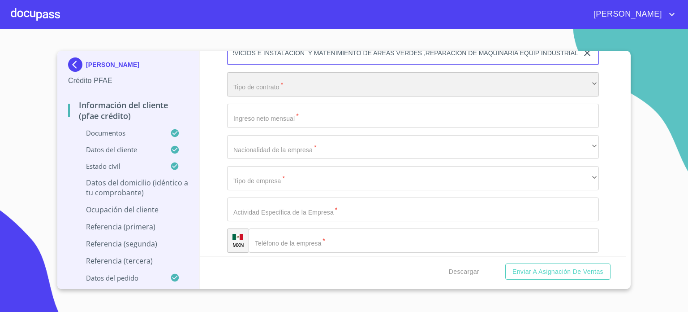
click at [325, 75] on div "​" at bounding box center [413, 84] width 372 height 24
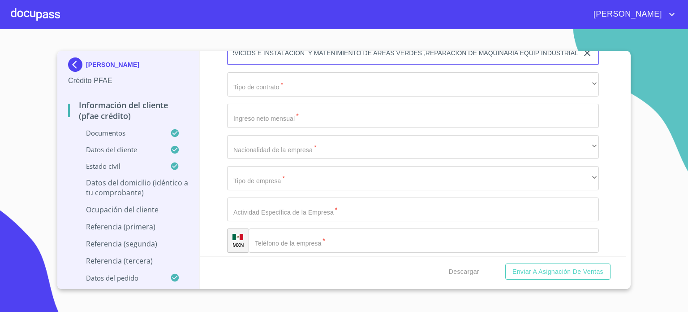
scroll to position [0, 0]
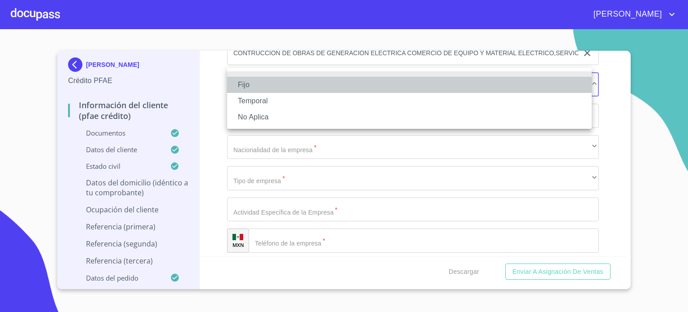
click at [290, 83] on li "Fijo" at bounding box center [409, 85] width 365 height 16
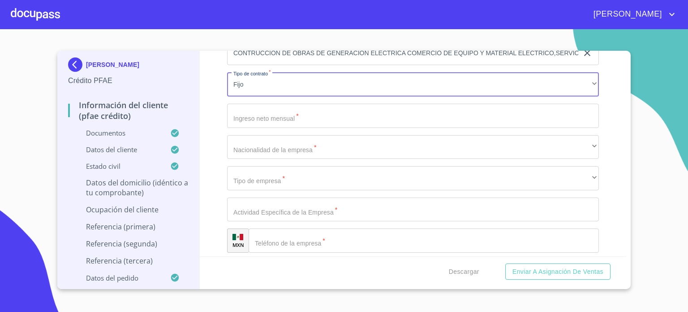
click at [278, 113] on input "Documento de identificación.   *" at bounding box center [413, 116] width 372 height 24
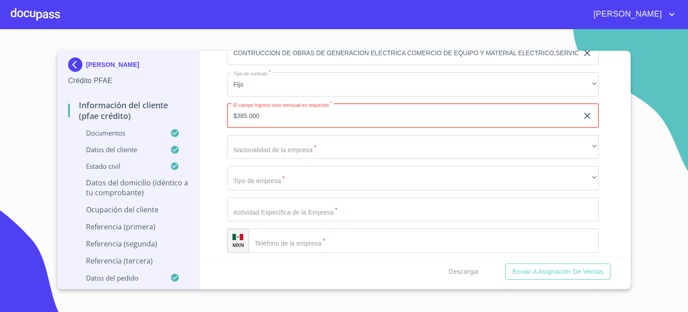
type input "$385.000"
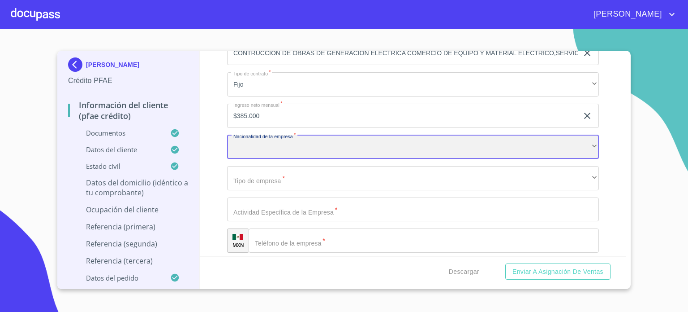
click at [309, 146] on div "​" at bounding box center [413, 147] width 372 height 24
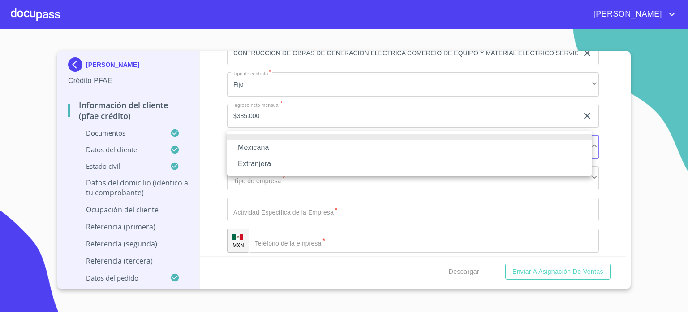
click at [306, 146] on li "Mexicana" at bounding box center [409, 147] width 365 height 16
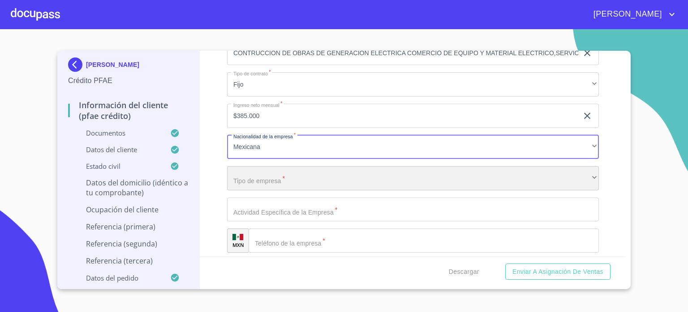
click at [291, 170] on div "​" at bounding box center [413, 178] width 372 height 24
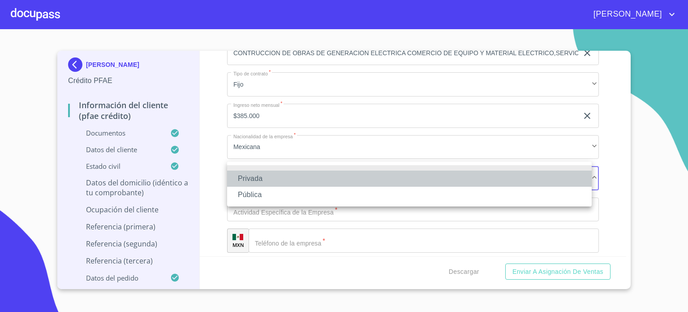
click at [269, 182] on li "Privada" at bounding box center [409, 178] width 365 height 16
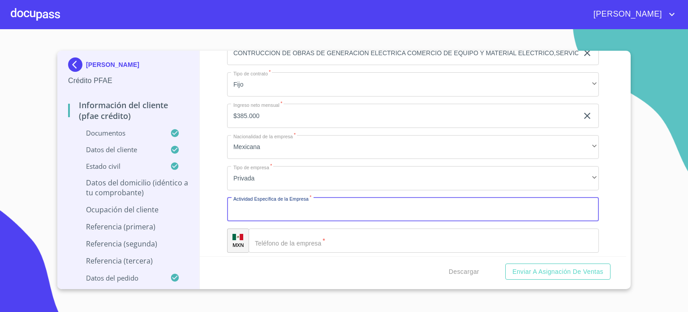
click at [269, 204] on input "Documento de identificación.   *" at bounding box center [413, 209] width 372 height 24
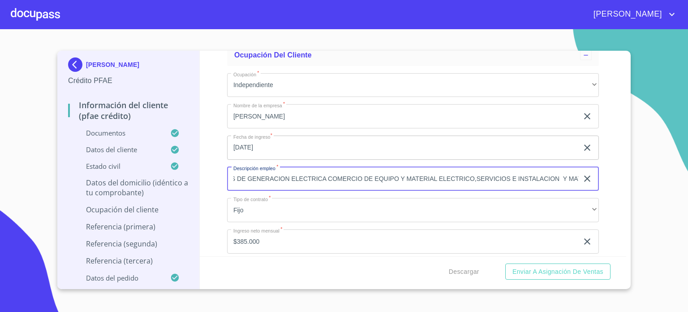
scroll to position [0, 341]
drag, startPoint x: 233, startPoint y: 172, endPoint x: 680, endPoint y: 167, distance: 446.9
click at [680, 167] on section "VICTOR MANUEL LOPEZ GUERRERO Crédito PFAE Información del cliente (PFAE crédito…" at bounding box center [344, 170] width 688 height 282
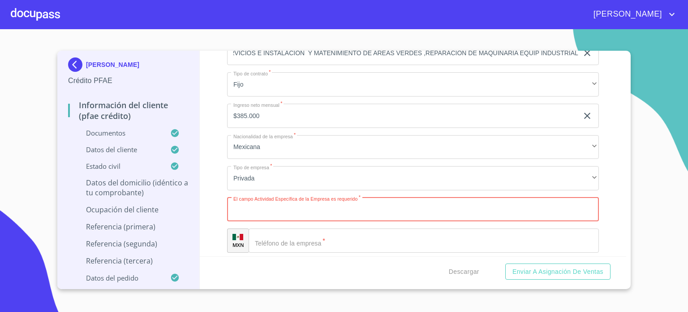
scroll to position [0, 0]
click at [356, 208] on input "Documento de identificación.   *" at bounding box center [413, 209] width 372 height 24
paste input "CONTRUCCION DE OBRAS DE GENERACION ELECTRICA COMERCIO DE EQUIPO Y MATERIAL ELEC…"
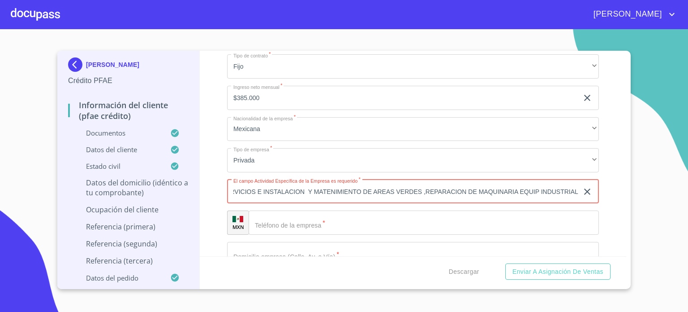
scroll to position [4211, 0]
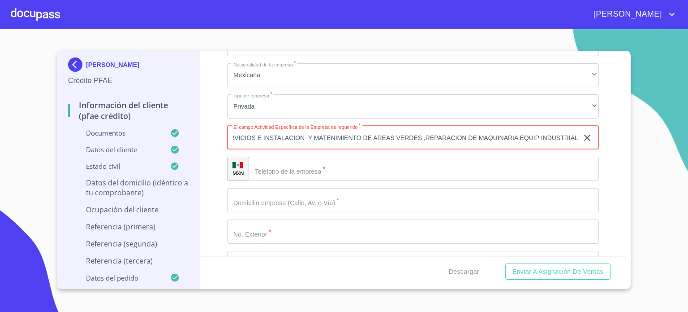
type input "CONTRUCCION DE OBRAS DE GENERACION ELECTRICA COMERCIO DE EQUIPO Y MATERIAL ELEC…"
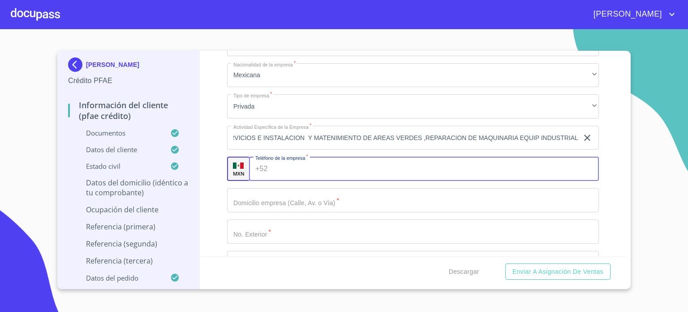
click at [352, 162] on input "Documento de identificación.   *" at bounding box center [436, 168] width 328 height 24
type input "[PHONE_NUMBER]"
click at [346, 197] on input "Documento de identificación.   *" at bounding box center [413, 200] width 372 height 24
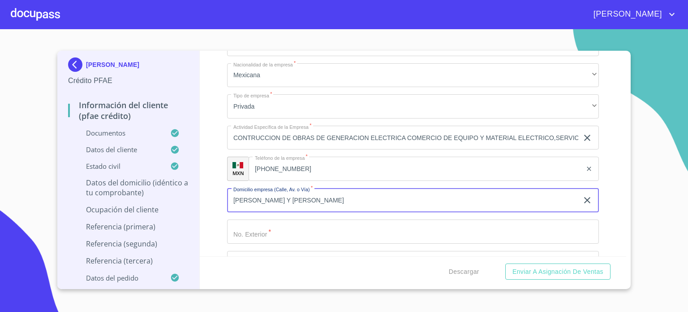
type input "DELGADILLO Y ARAUJO"
click at [328, 231] on input "Documento de identificación.   *" at bounding box center [413, 231] width 372 height 24
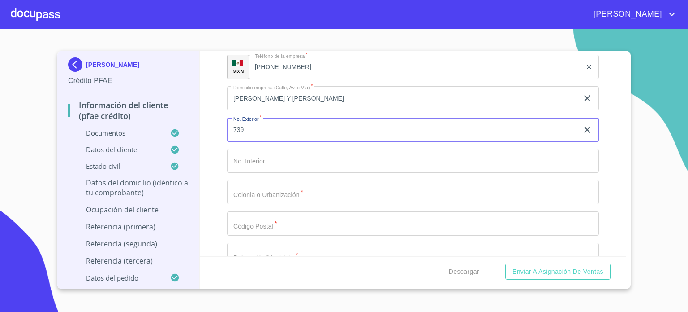
scroll to position [4331, 0]
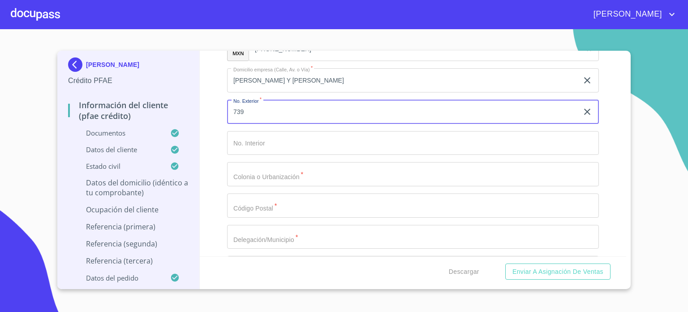
type input "739"
click at [297, 171] on input "Documento de identificación.   *" at bounding box center [413, 174] width 372 height 24
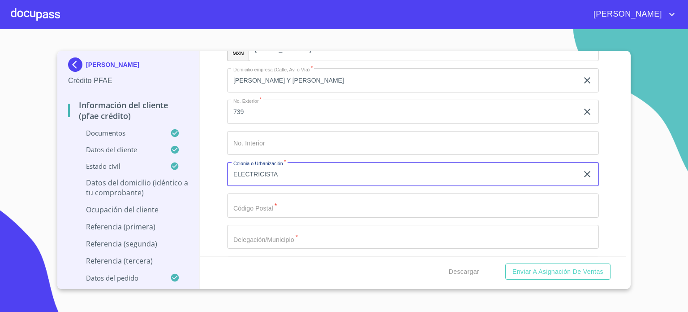
type input "ELECTRICISTA"
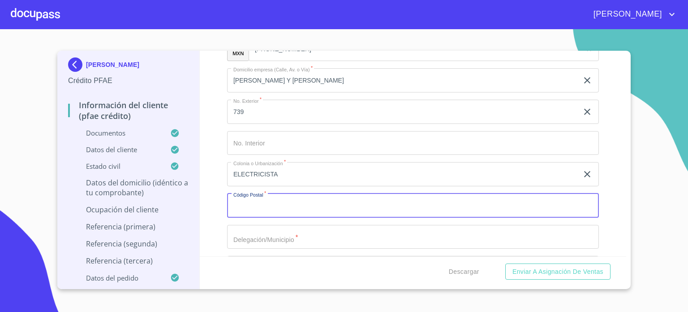
click at [292, 207] on input "Documento de identificación.   *" at bounding box center [413, 205] width 372 height 24
type input "44810"
click at [285, 228] on input "Documento de identificación.   *" at bounding box center [413, 237] width 372 height 24
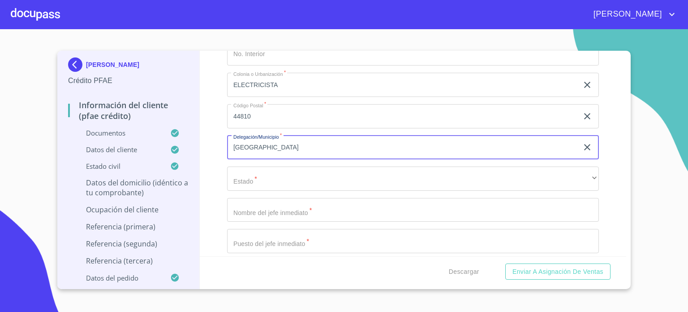
scroll to position [4450, 0]
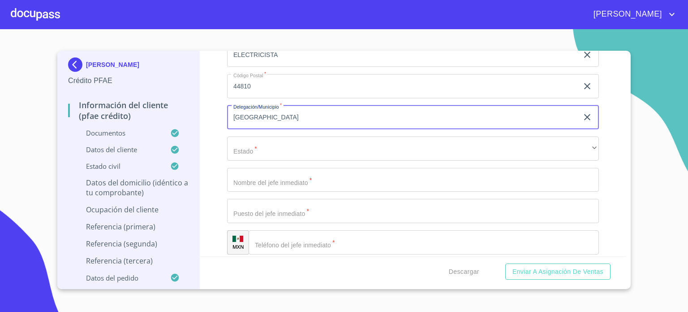
type input "GUADALAJARA"
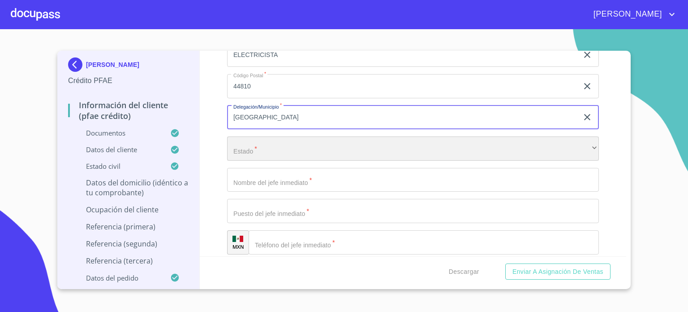
click at [346, 137] on div "​" at bounding box center [413, 148] width 372 height 24
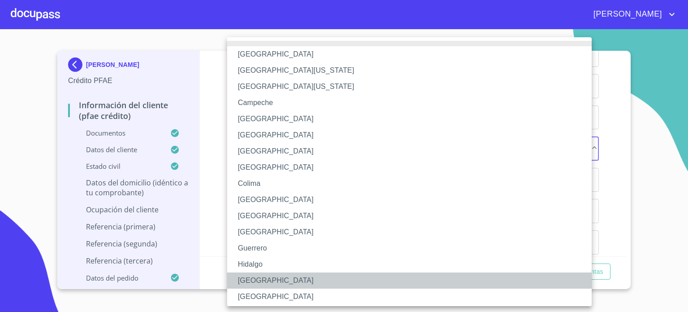
click at [277, 283] on li "Jalisco" at bounding box center [413, 280] width 372 height 16
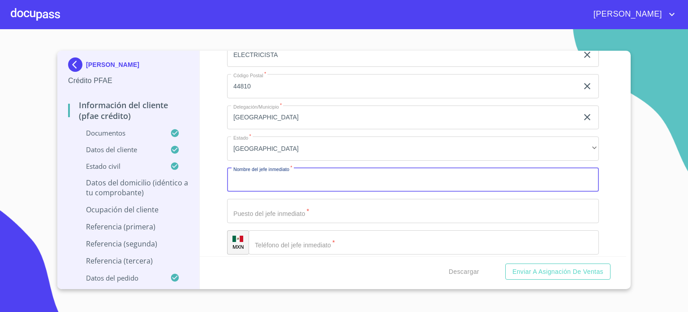
click at [285, 170] on input "Documento de identificación.   *" at bounding box center [413, 180] width 372 height 24
type input "E"
type input "VICTOR MANUEL LOPEZ GUERRERO"
click at [276, 204] on input "Documento de identificación.   *" at bounding box center [413, 211] width 372 height 24
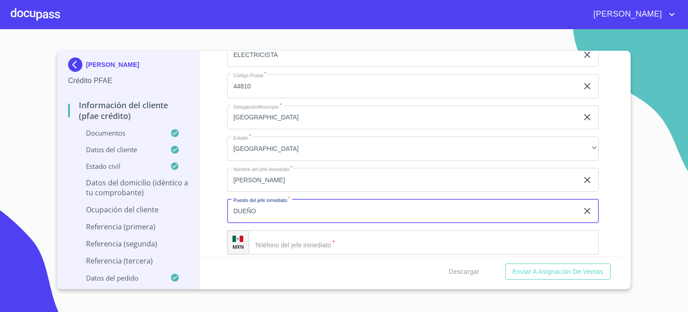
type input "DUEÑO"
click at [283, 240] on input "Documento de identificación.   *" at bounding box center [424, 242] width 350 height 24
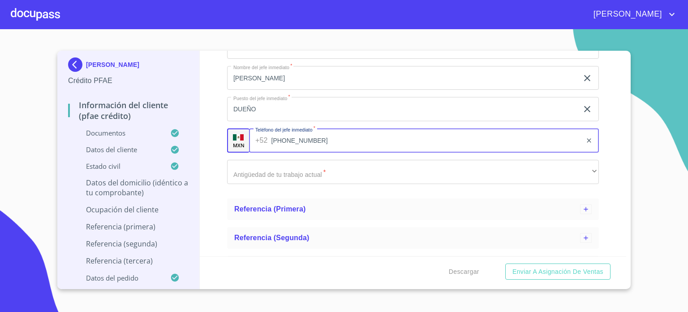
scroll to position [4569, 0]
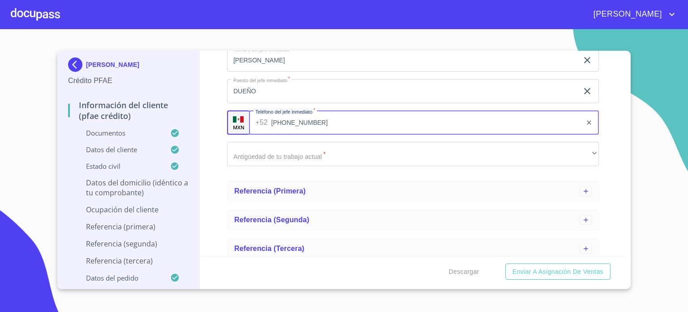
type input "[PHONE_NUMBER]"
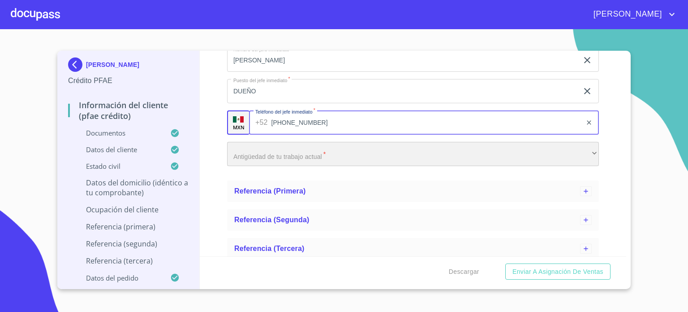
click at [384, 151] on div "​" at bounding box center [413, 154] width 372 height 24
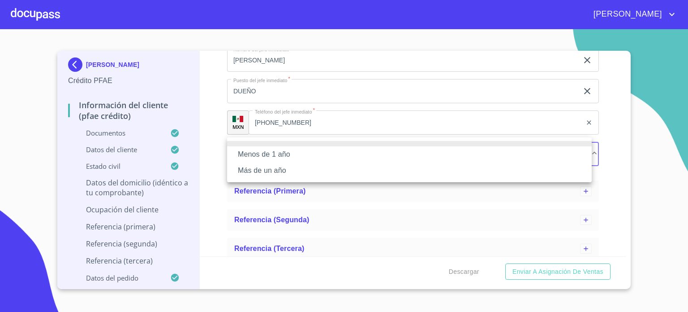
click at [371, 177] on li "Más de un año" at bounding box center [409, 170] width 365 height 16
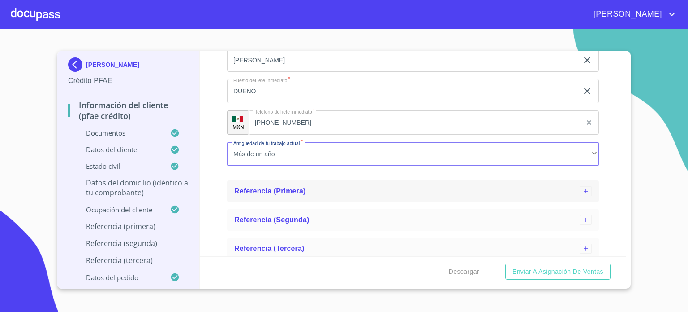
click at [335, 189] on div "Referencia (primera)" at bounding box center [407, 191] width 346 height 11
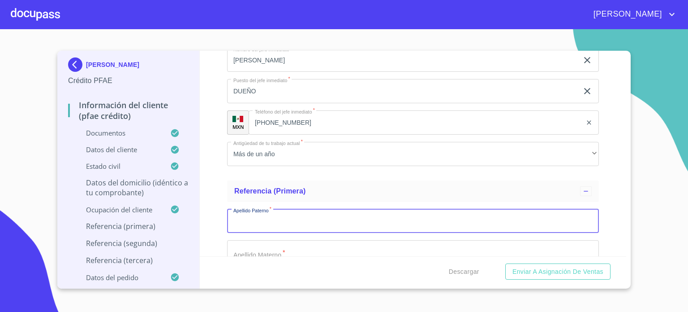
click at [316, 214] on input "Documento de identificación.   *" at bounding box center [413, 221] width 372 height 24
type input "[PERSON_NAME]"
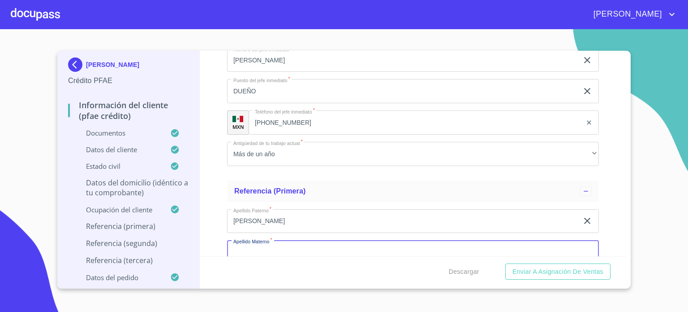
click at [312, 245] on input "Documento de identificación.   *" at bounding box center [413, 252] width 372 height 24
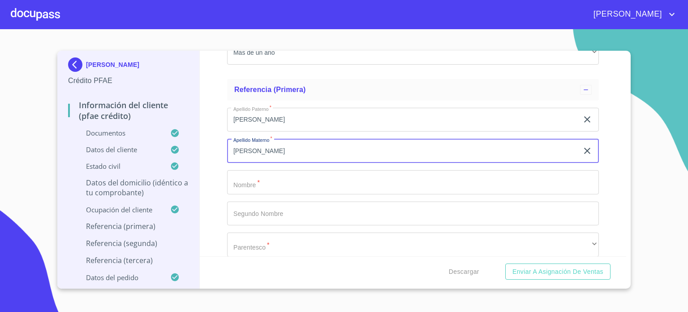
scroll to position [4701, 0]
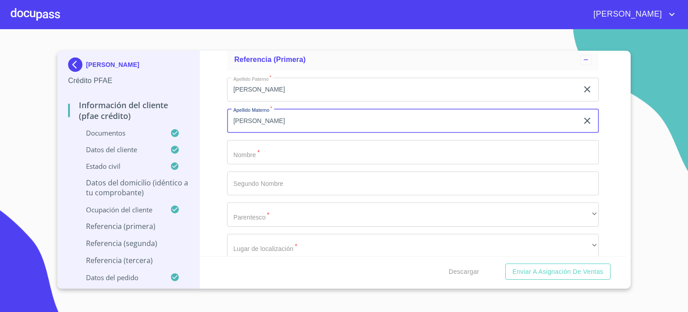
type input "ESCAMILLA"
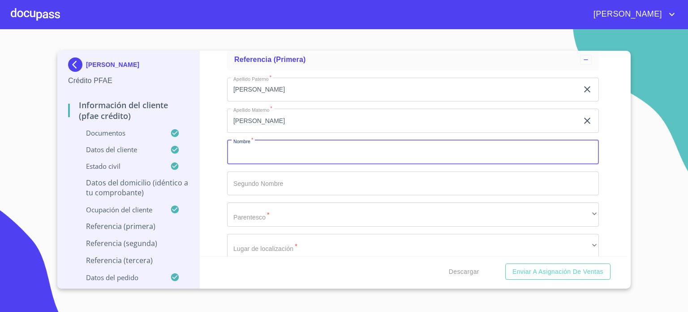
click at [342, 157] on input "Documento de identificación.   *" at bounding box center [413, 152] width 372 height 24
type input "LESLI"
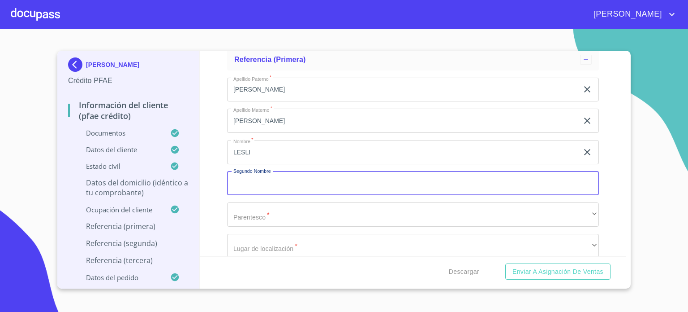
click at [337, 177] on input "Documento de identificación.   *" at bounding box center [413, 183] width 372 height 24
type input "ALEJANDRA"
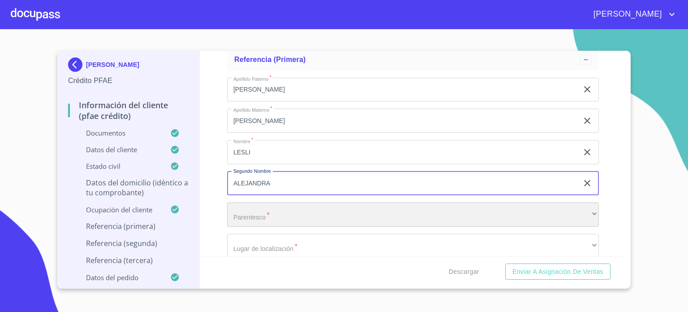
click at [312, 215] on div "​" at bounding box center [413, 214] width 372 height 24
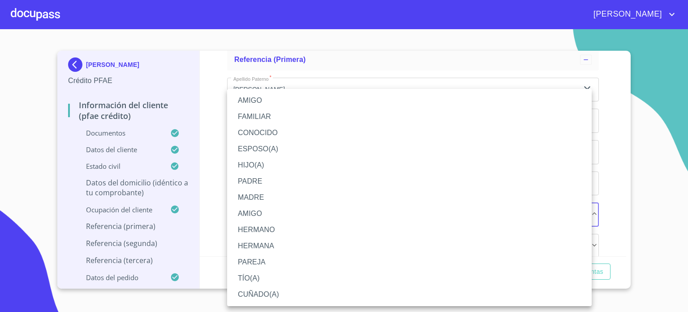
click at [283, 120] on li "FAMILIAR" at bounding box center [409, 116] width 365 height 16
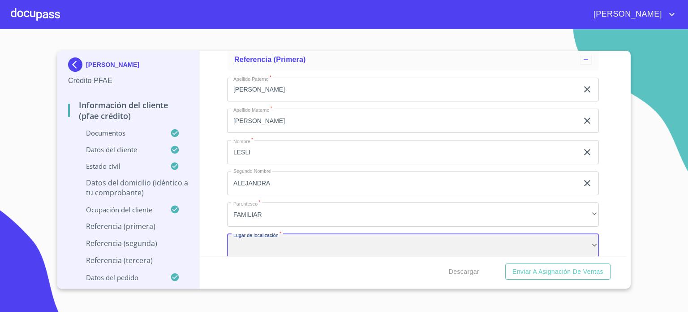
click at [295, 238] on div "​" at bounding box center [413, 246] width 372 height 24
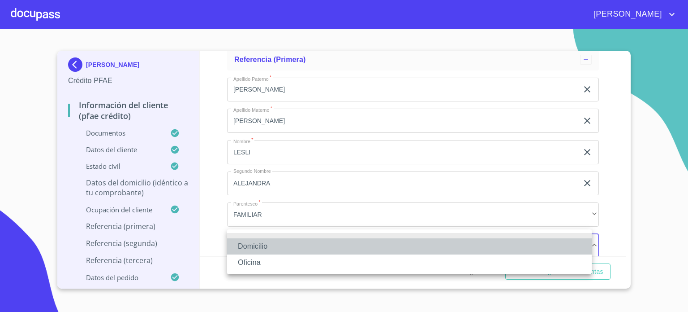
click at [295, 238] on li "Domicilio" at bounding box center [409, 246] width 365 height 16
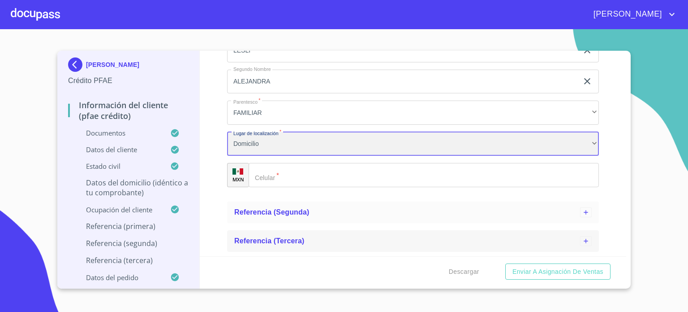
scroll to position [4824, 0]
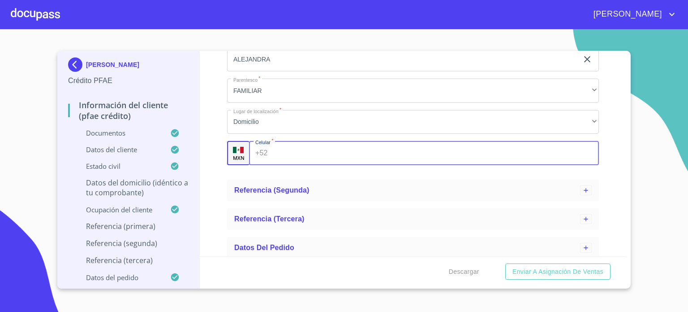
click at [299, 147] on input "Documento de identificación.   *" at bounding box center [436, 153] width 328 height 24
type input "(33)37866226"
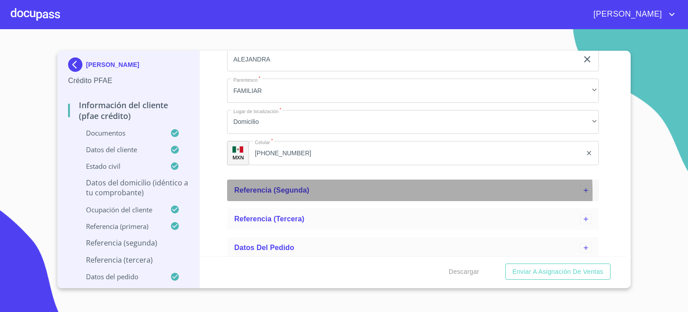
click at [287, 188] on span "Referencia (segunda)" at bounding box center [271, 190] width 75 height 8
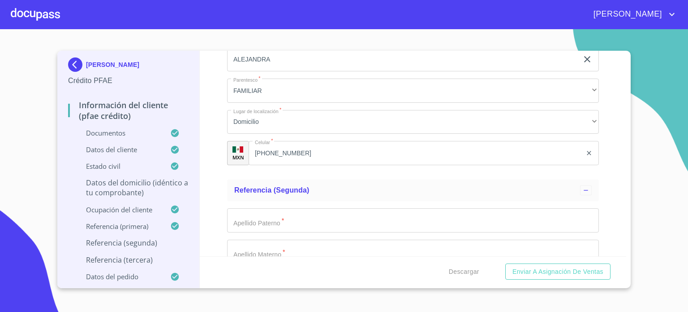
click at [273, 220] on input "Documento de identificación.   *" at bounding box center [413, 220] width 372 height 24
type input "RINCON"
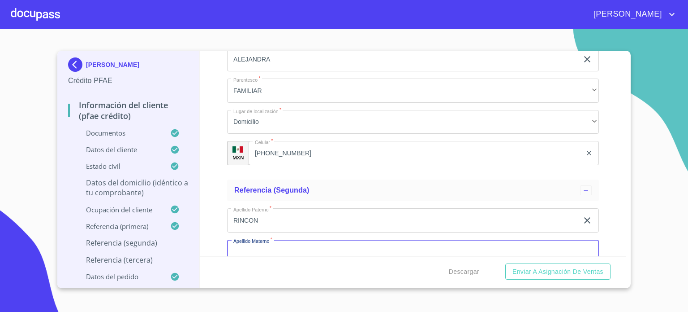
click at [273, 242] on input "Documento de identificación.   *" at bounding box center [413, 251] width 372 height 24
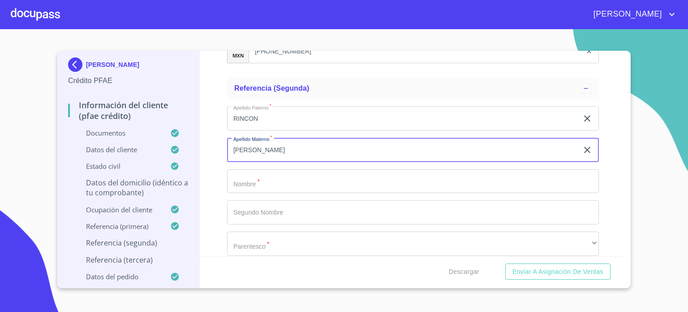
scroll to position [4950, 0]
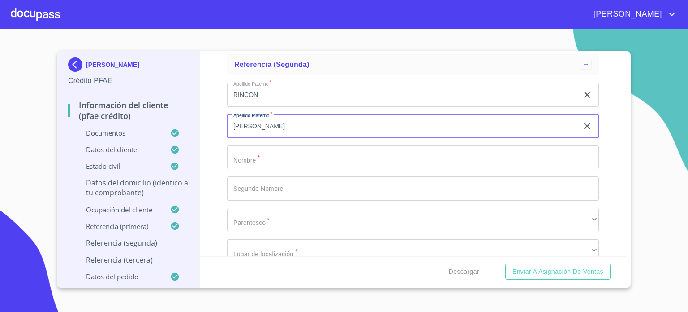
type input "LEPE"
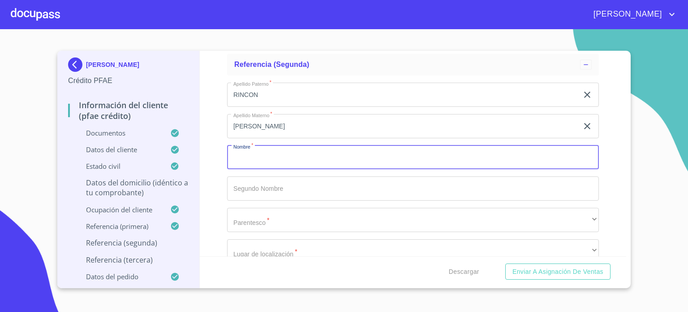
click at [298, 152] on input "Documento de identificación.   *" at bounding box center [413, 157] width 372 height 24
type input "LUIS"
click at [290, 191] on input "Documento de identificación.   *" at bounding box center [413, 188] width 372 height 24
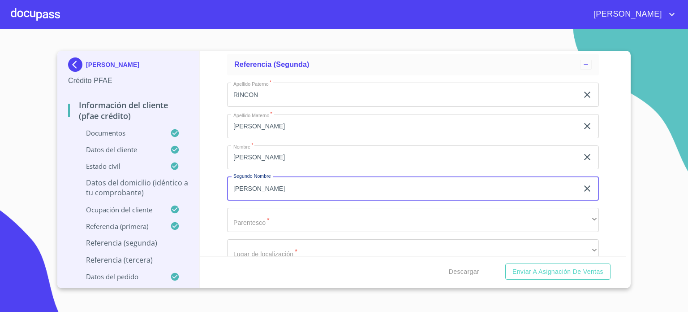
type input "CARLOS"
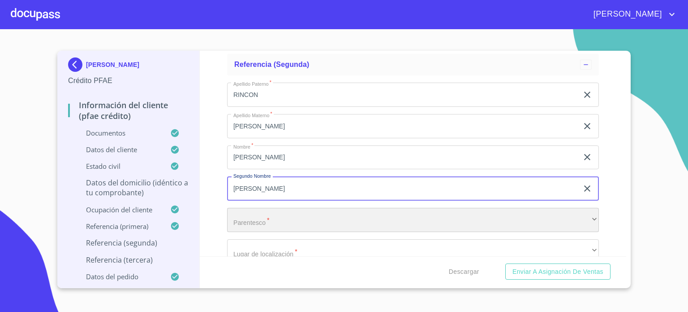
click at [283, 217] on div "​" at bounding box center [413, 220] width 372 height 24
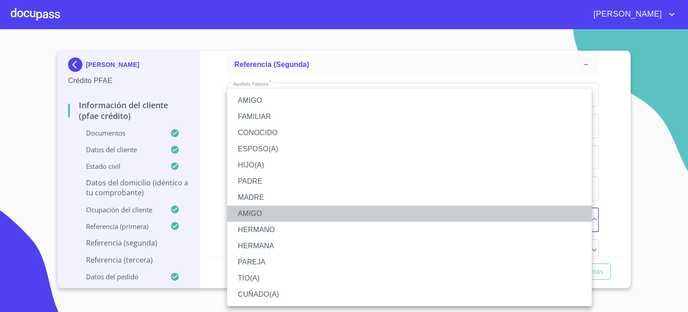
click at [282, 215] on li "AMIGO" at bounding box center [409, 213] width 365 height 16
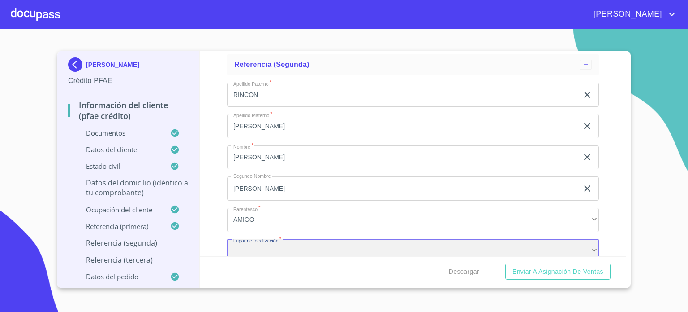
click at [403, 242] on div "​" at bounding box center [413, 251] width 372 height 24
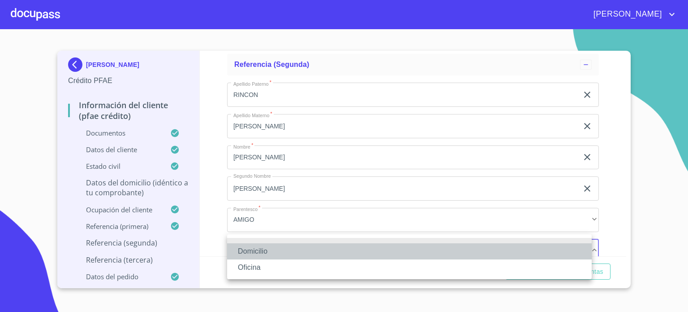
click at [355, 251] on li "Domicilio" at bounding box center [409, 251] width 365 height 16
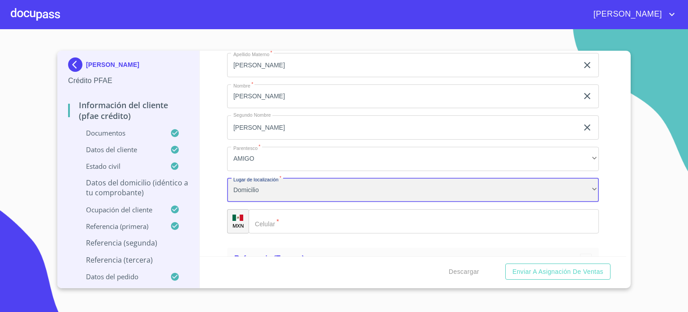
scroll to position [5050, 0]
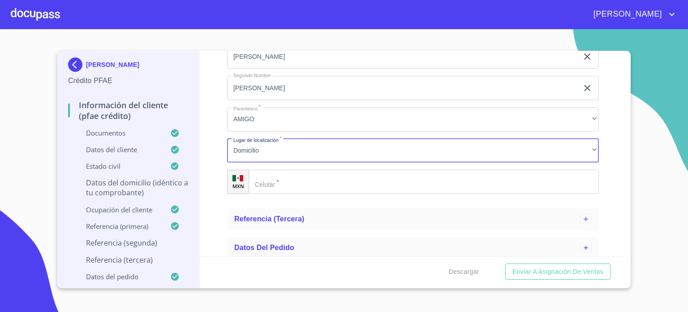
click at [335, 177] on input "Documento de identificación.   *" at bounding box center [424, 181] width 350 height 24
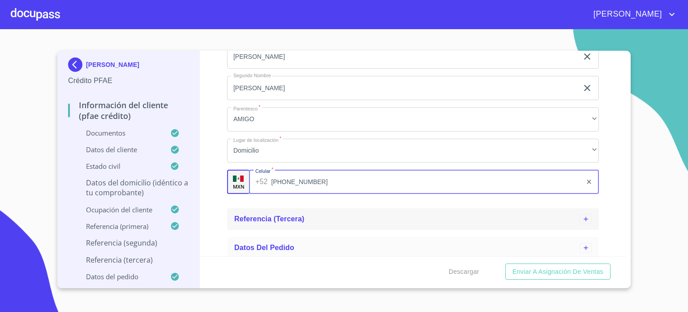
type input "(33)31168575"
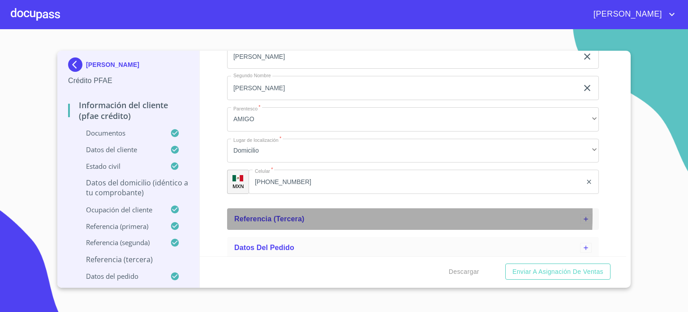
click at [310, 213] on div "Referencia (tercera)" at bounding box center [407, 218] width 346 height 11
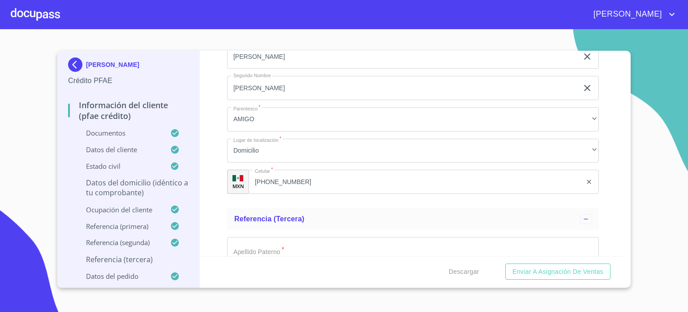
click at [273, 246] on input "Documento de identificación.   *" at bounding box center [413, 249] width 372 height 24
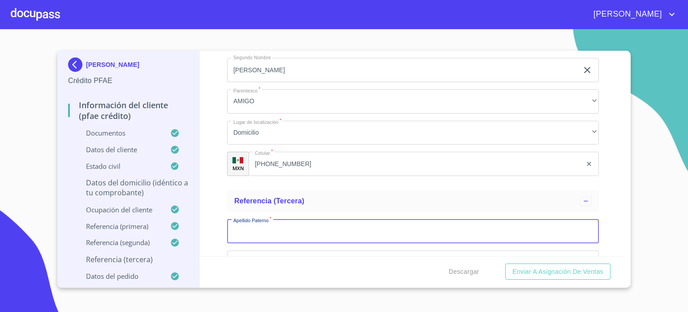
scroll to position [5134, 0]
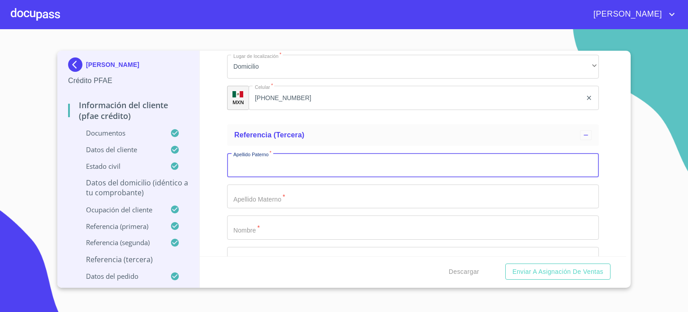
click at [338, 160] on input "Documento de identificación.   *" at bounding box center [413, 165] width 372 height 24
type input "GUIZAR"
click at [328, 192] on input "Documento de identificación.   *" at bounding box center [413, 196] width 372 height 24
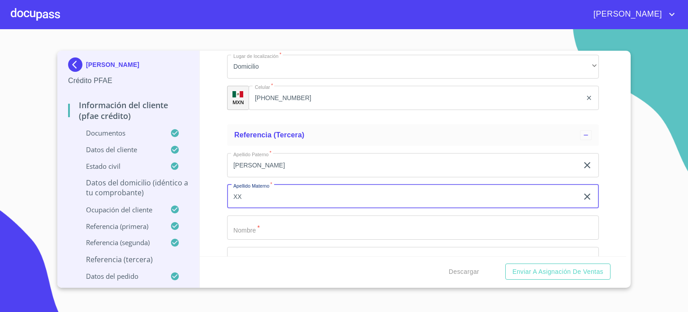
type input "XX"
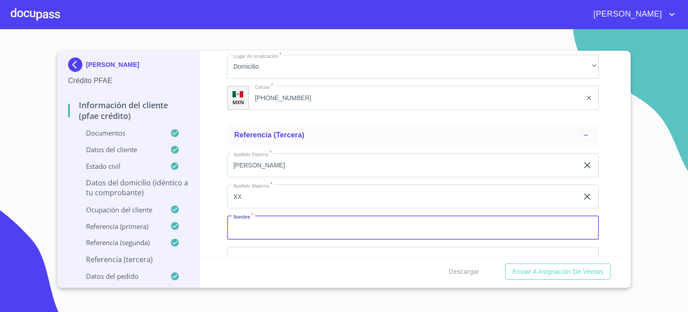
click at [253, 227] on input "Documento de identificación.   *" at bounding box center [413, 227] width 372 height 24
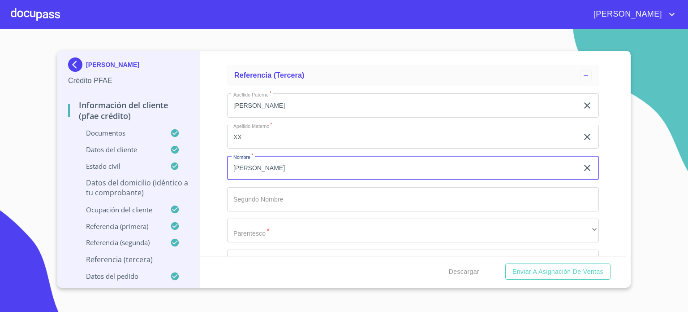
scroll to position [5200, 0]
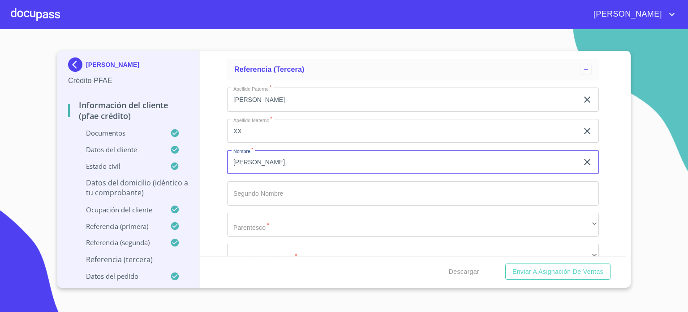
type input "FERNANDO"
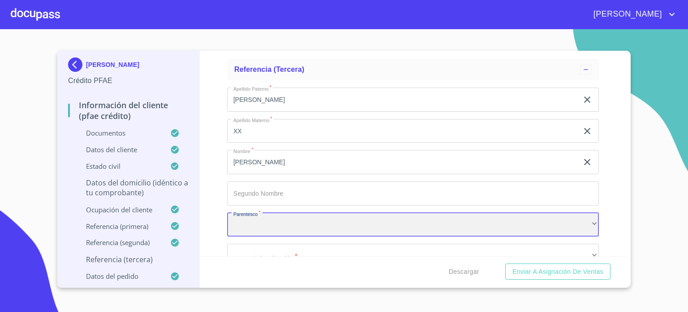
click at [290, 223] on div "​" at bounding box center [413, 224] width 372 height 24
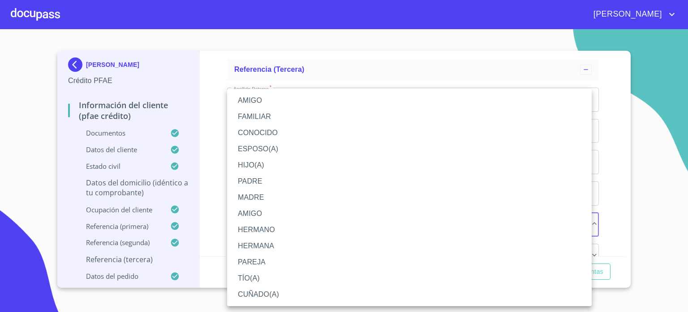
click at [281, 215] on li "AMIGO" at bounding box center [409, 213] width 365 height 16
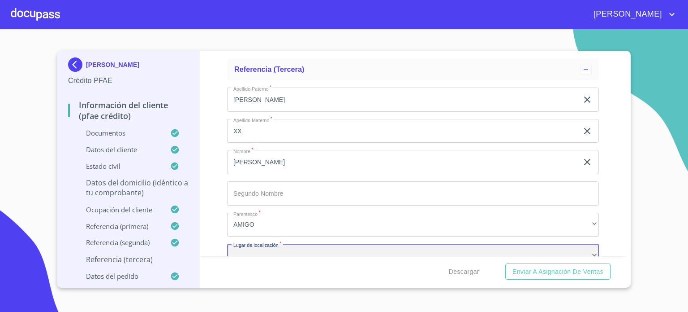
click at [278, 254] on div "​" at bounding box center [413, 255] width 372 height 24
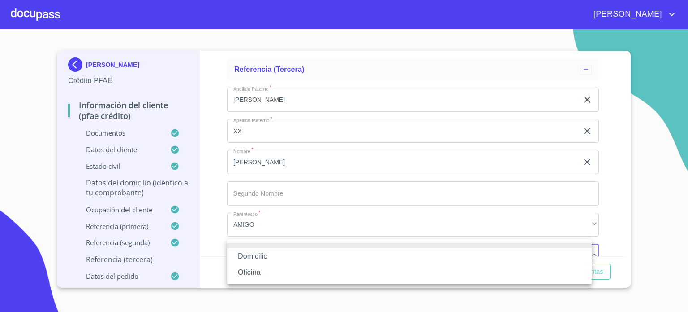
click at [277, 255] on li "Domicilio" at bounding box center [409, 256] width 365 height 16
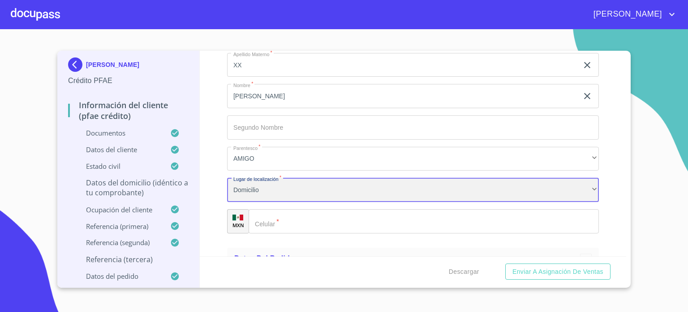
scroll to position [5276, 0]
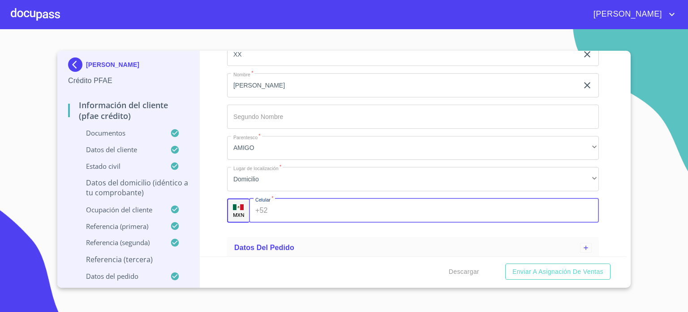
click at [300, 214] on input "Documento de identificación.   *" at bounding box center [436, 210] width 328 height 24
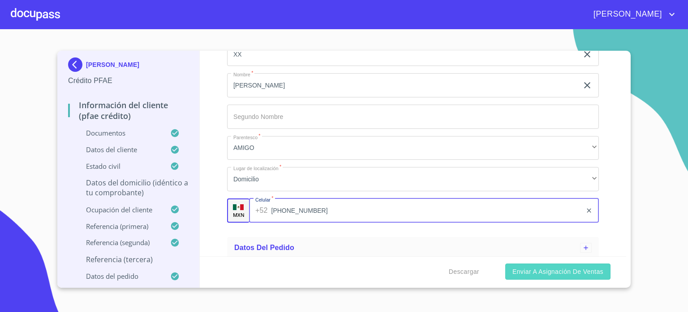
type input "(33)399522125"
click at [583, 272] on span "Enviar a Asignación de Ventas" at bounding box center [558, 271] width 91 height 11
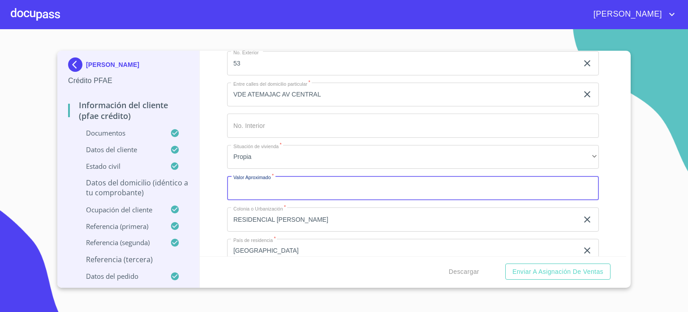
scroll to position [3668, 0]
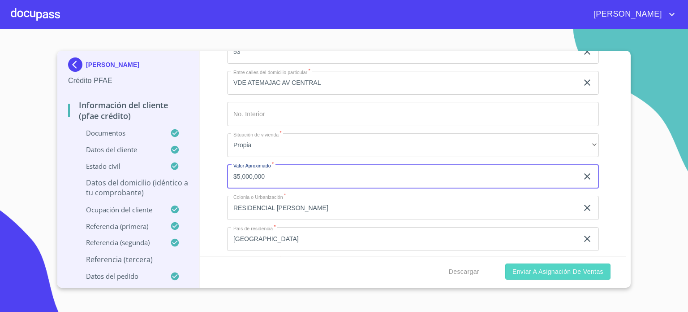
type input "$5,000,000"
click at [585, 270] on span "Enviar a Asignación de Ventas" at bounding box center [558, 271] width 91 height 11
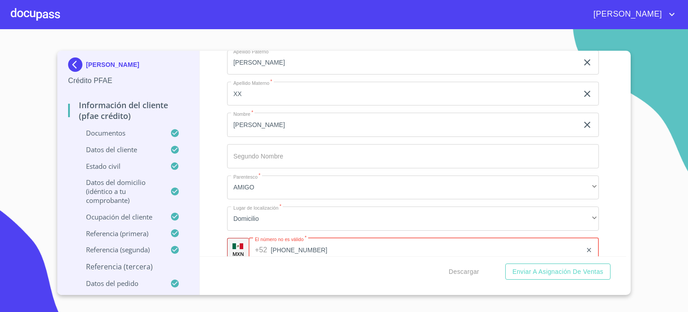
scroll to position [5276, 0]
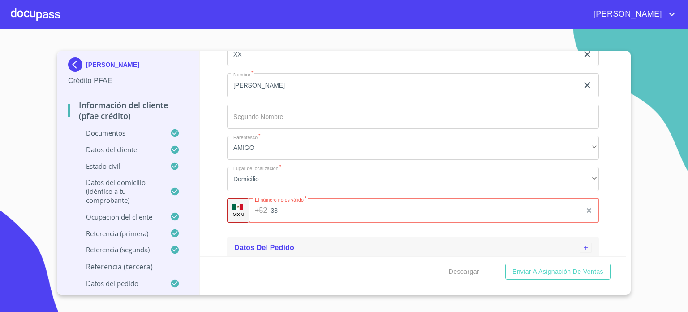
type input "3"
type input "(33)39522125"
click at [428, 225] on ul "Referencia (tercera) Apellido Paterno   * GUIZAR ​ Apellido Materno   * XX ​ No…" at bounding box center [413, 105] width 372 height 255
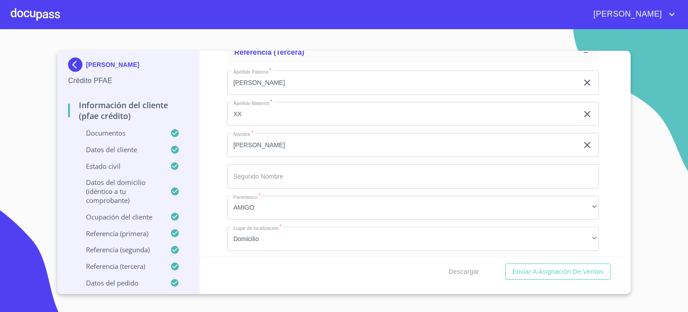
scroll to position [5199, 0]
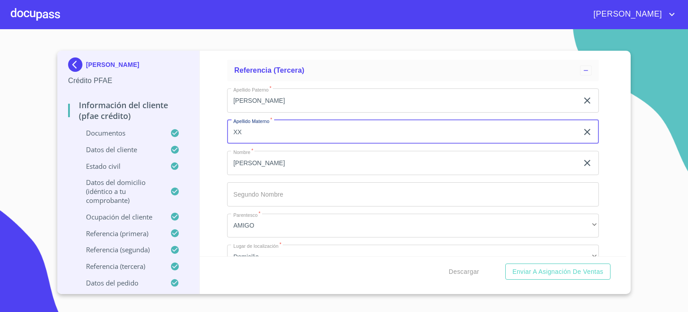
click at [253, 128] on input "XX" at bounding box center [402, 132] width 351 height 24
type input "X"
type input "CONTRERAS"
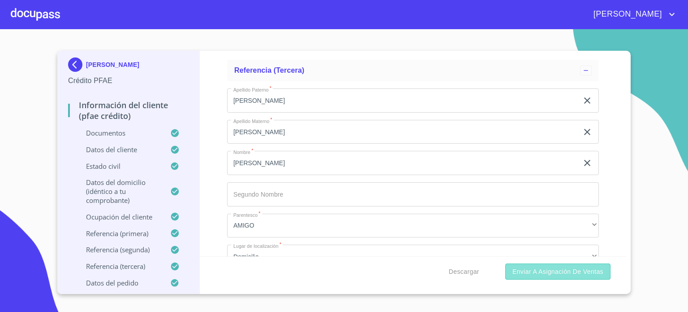
click at [575, 273] on span "Enviar a Asignación de Ventas" at bounding box center [558, 271] width 91 height 11
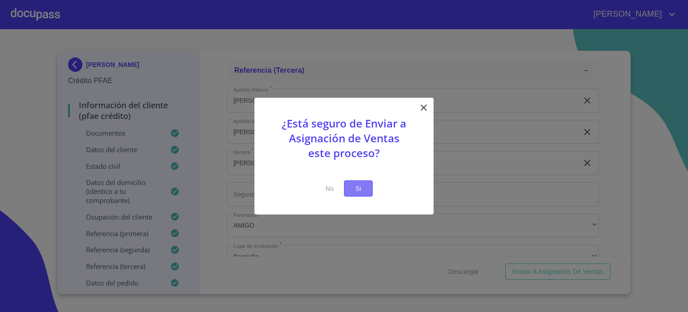
click at [359, 180] on button "Si" at bounding box center [358, 188] width 29 height 17
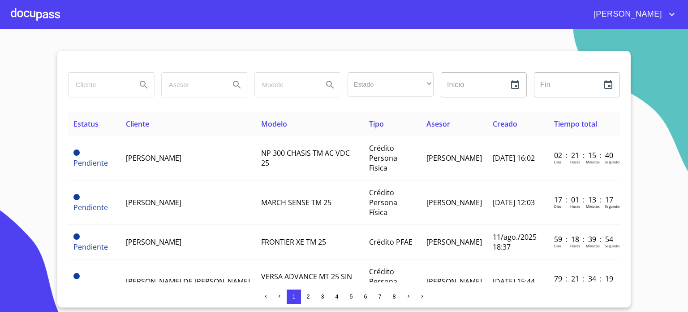
click at [47, 17] on div at bounding box center [35, 14] width 49 height 29
click at [103, 87] on input "search" at bounding box center [99, 85] width 61 height 24
type input "VICTOR MANUEL LOPEZ"
click at [143, 81] on icon "Search" at bounding box center [144, 85] width 8 height 8
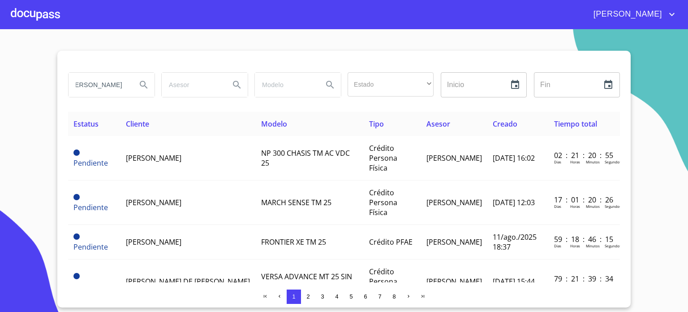
scroll to position [0, 0]
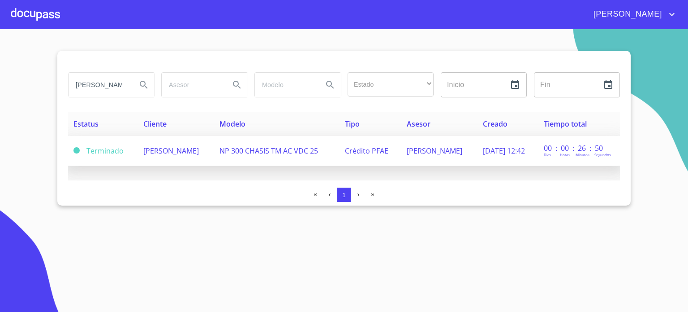
click at [199, 150] on span "[PERSON_NAME]" at bounding box center [171, 151] width 56 height 10
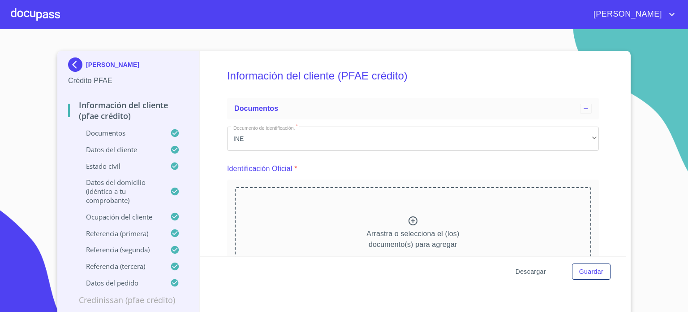
click at [540, 272] on span "Descargar" at bounding box center [531, 271] width 30 height 11
